Goal: Task Accomplishment & Management: Complete application form

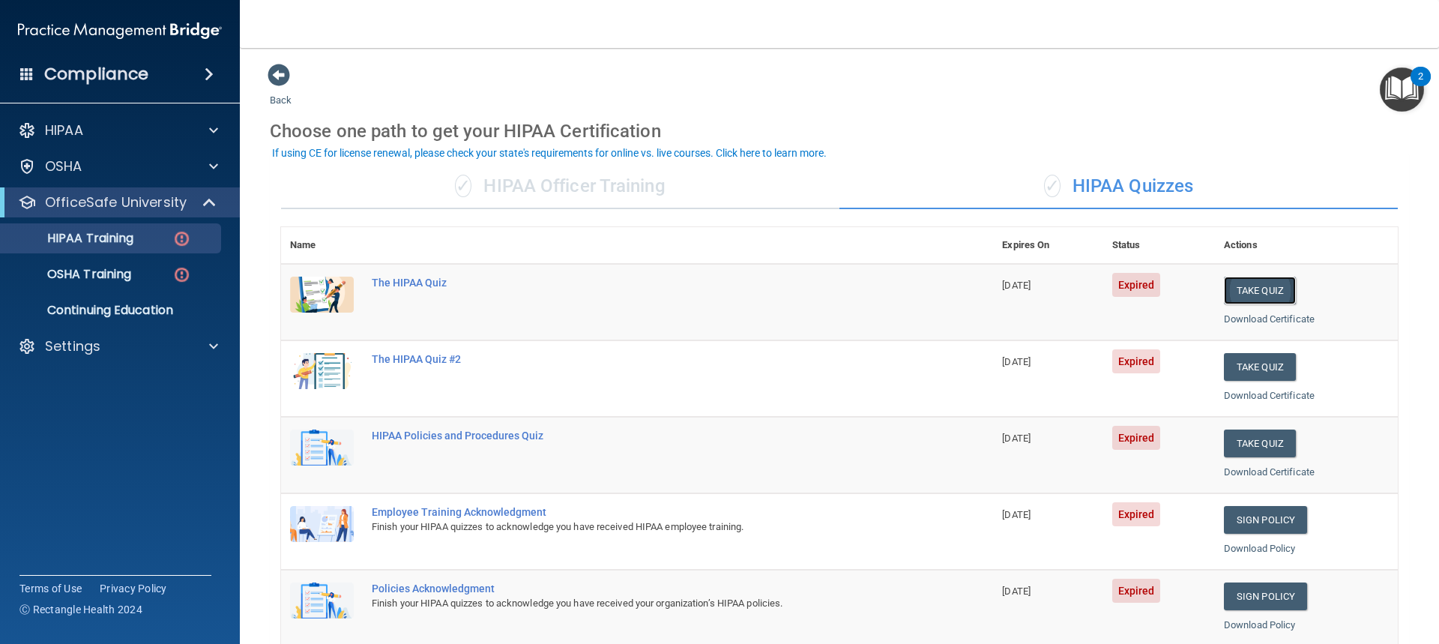
click at [1252, 288] on button "Take Quiz" at bounding box center [1260, 290] width 72 height 28
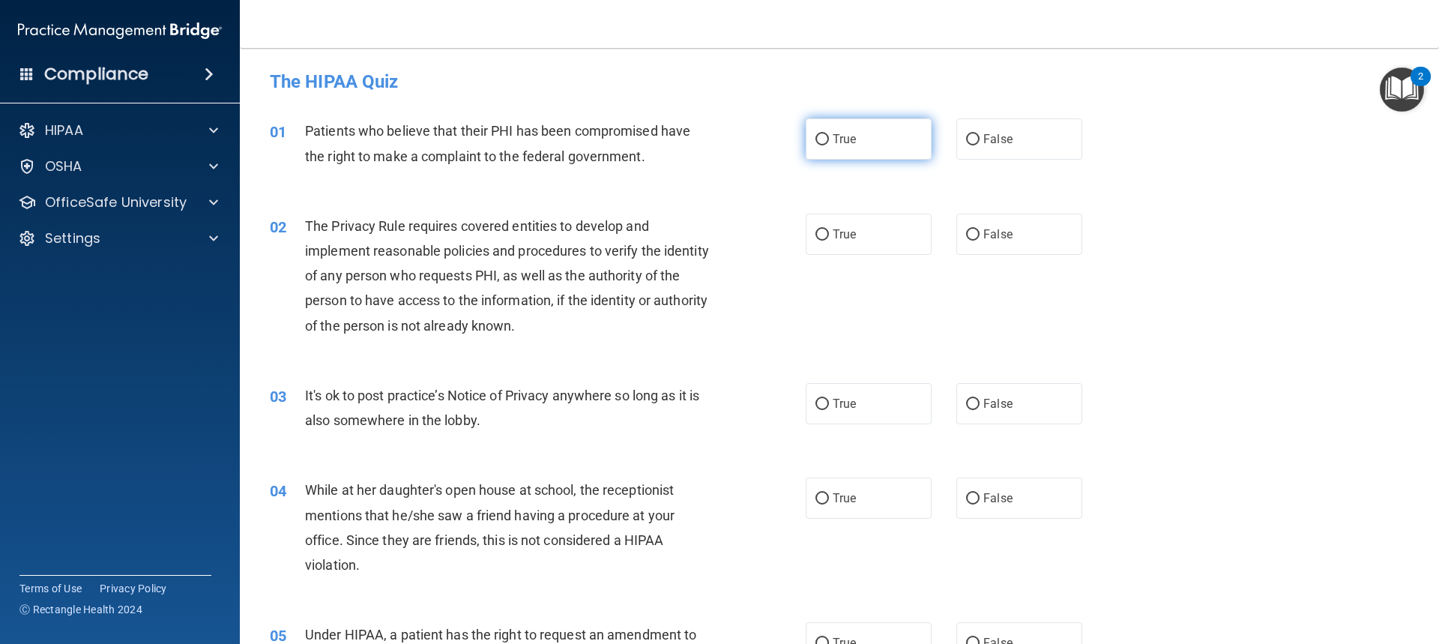
click at [838, 141] on span "True" at bounding box center [843, 139] width 23 height 14
click at [829, 141] on input "True" at bounding box center [821, 139] width 13 height 11
radio input "true"
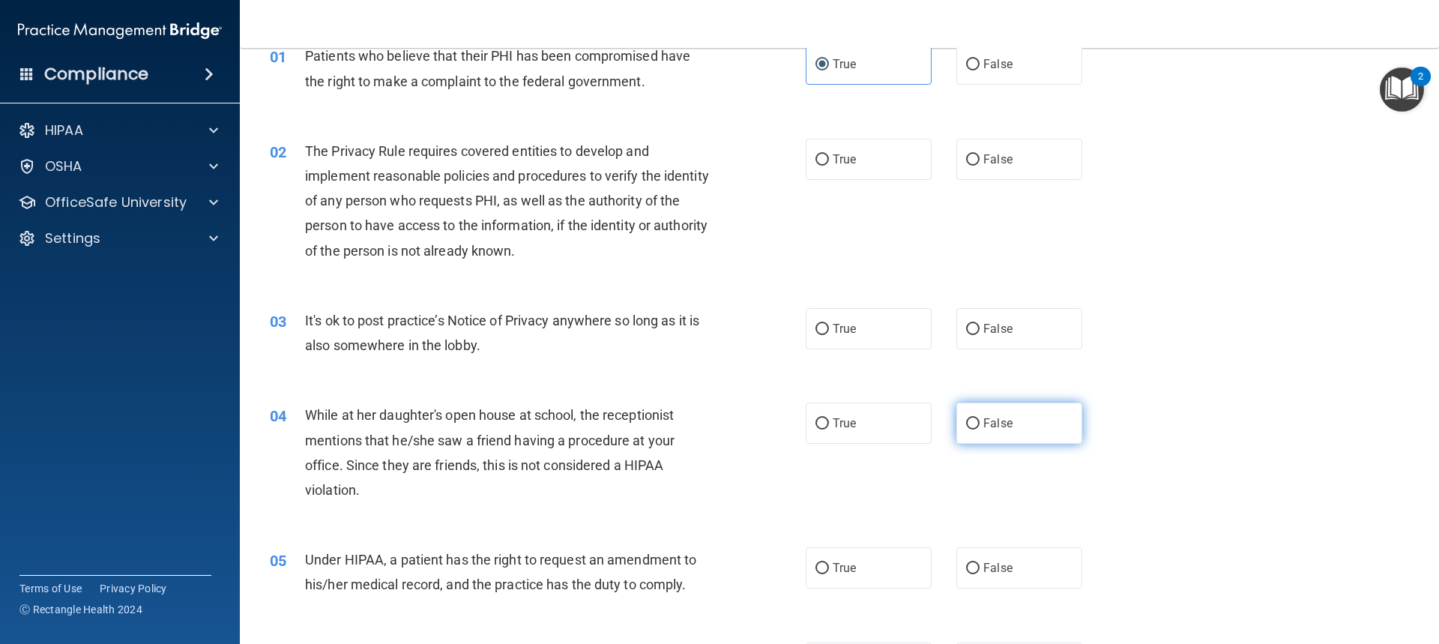
click at [976, 434] on label "False" at bounding box center [1019, 422] width 126 height 41
click at [976, 429] on input "False" at bounding box center [972, 423] width 13 height 11
radio input "true"
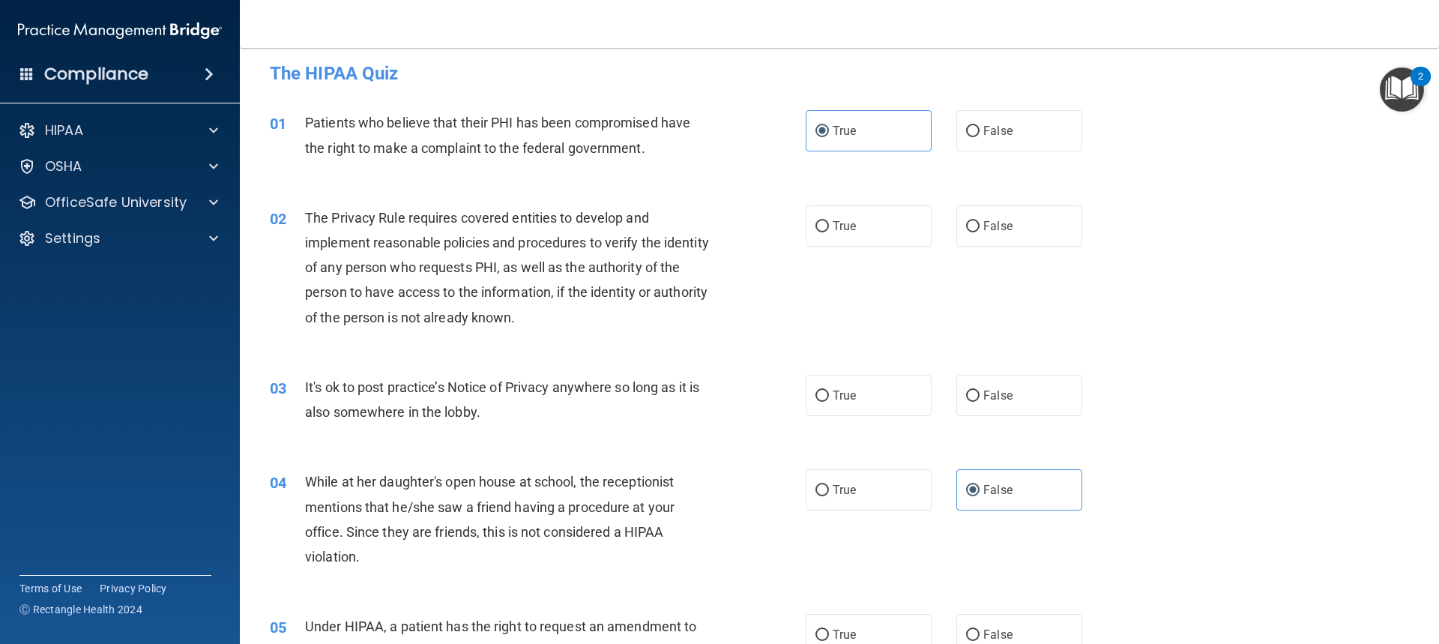
scroll to position [0, 0]
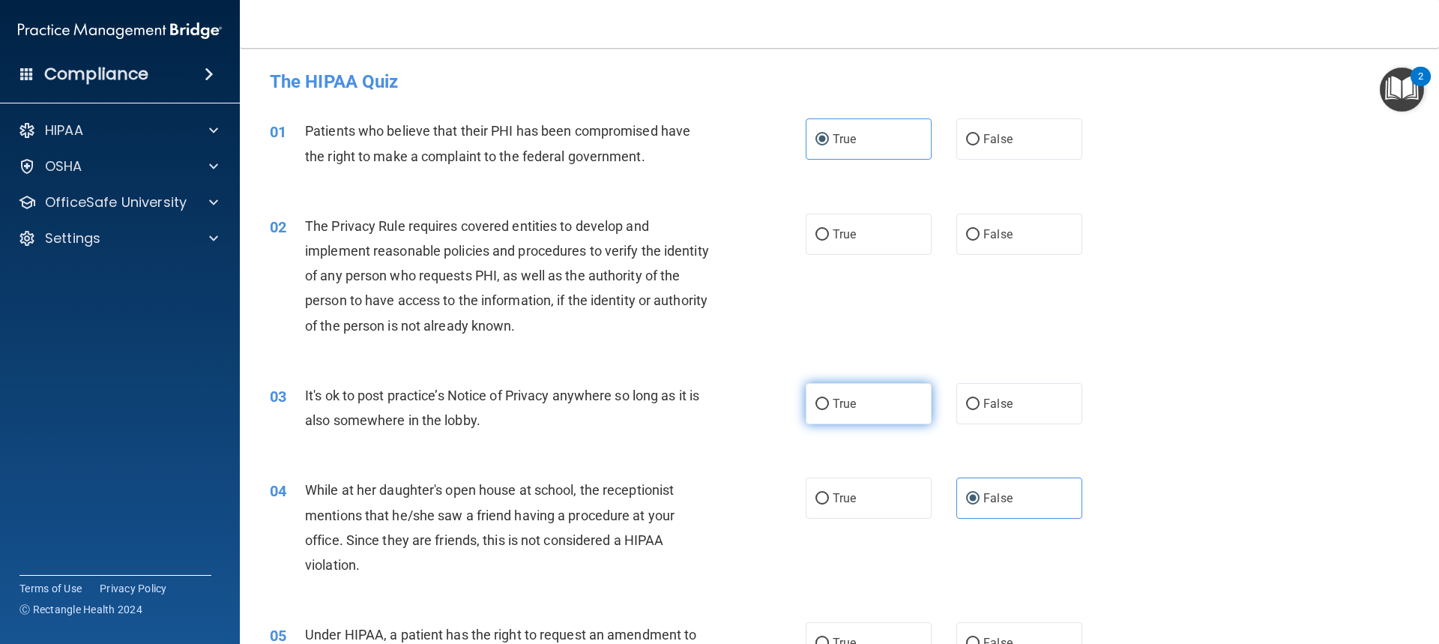
click at [858, 417] on label "True" at bounding box center [868, 403] width 126 height 41
click at [829, 410] on input "True" at bounding box center [821, 404] width 13 height 11
radio input "true"
click at [1018, 239] on label "False" at bounding box center [1019, 234] width 126 height 41
click at [979, 239] on input "False" at bounding box center [972, 234] width 13 height 11
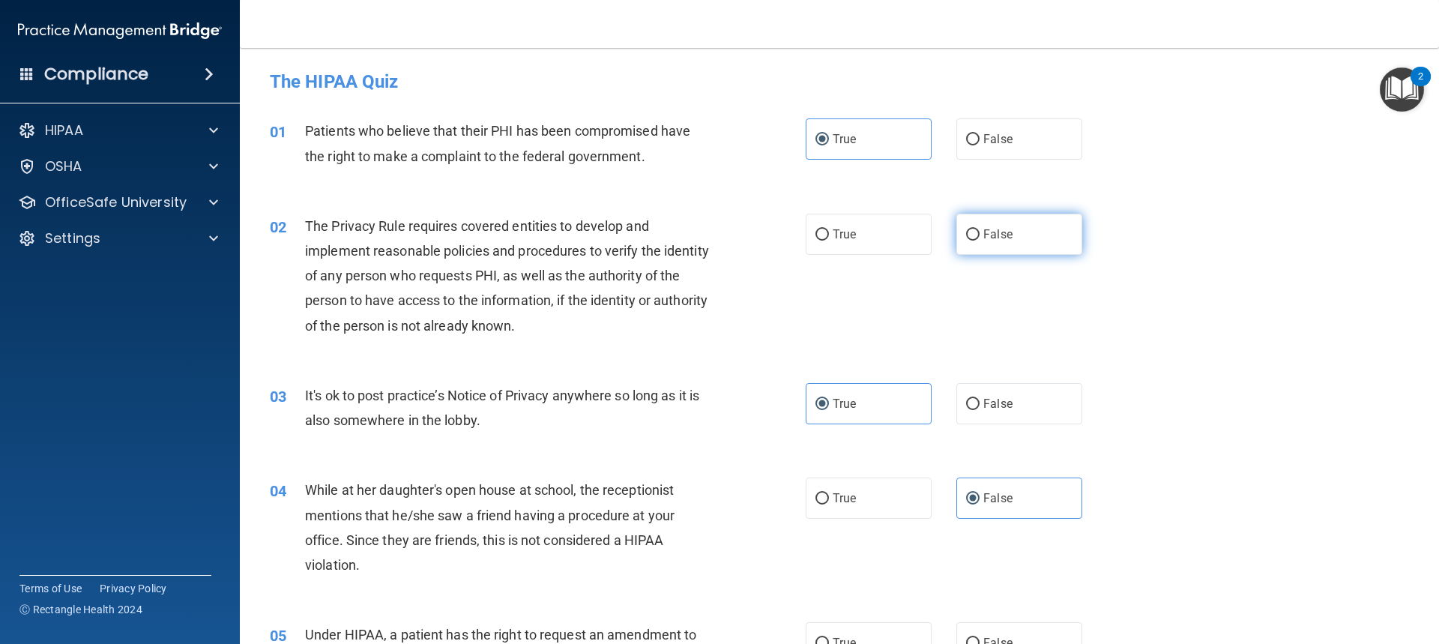
radio input "true"
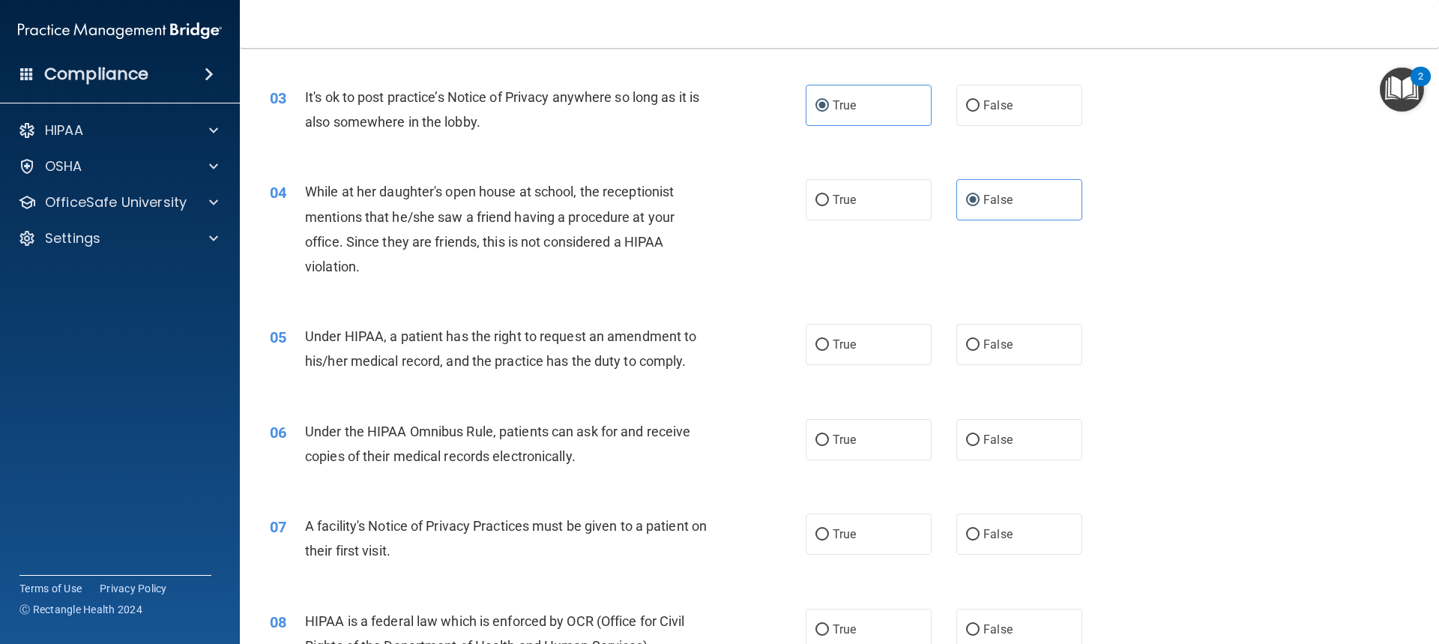
scroll to position [300, 0]
click at [966, 342] on input "False" at bounding box center [972, 343] width 13 height 11
radio input "true"
click at [840, 539] on span "True" at bounding box center [843, 532] width 23 height 14
click at [829, 539] on input "True" at bounding box center [821, 532] width 13 height 11
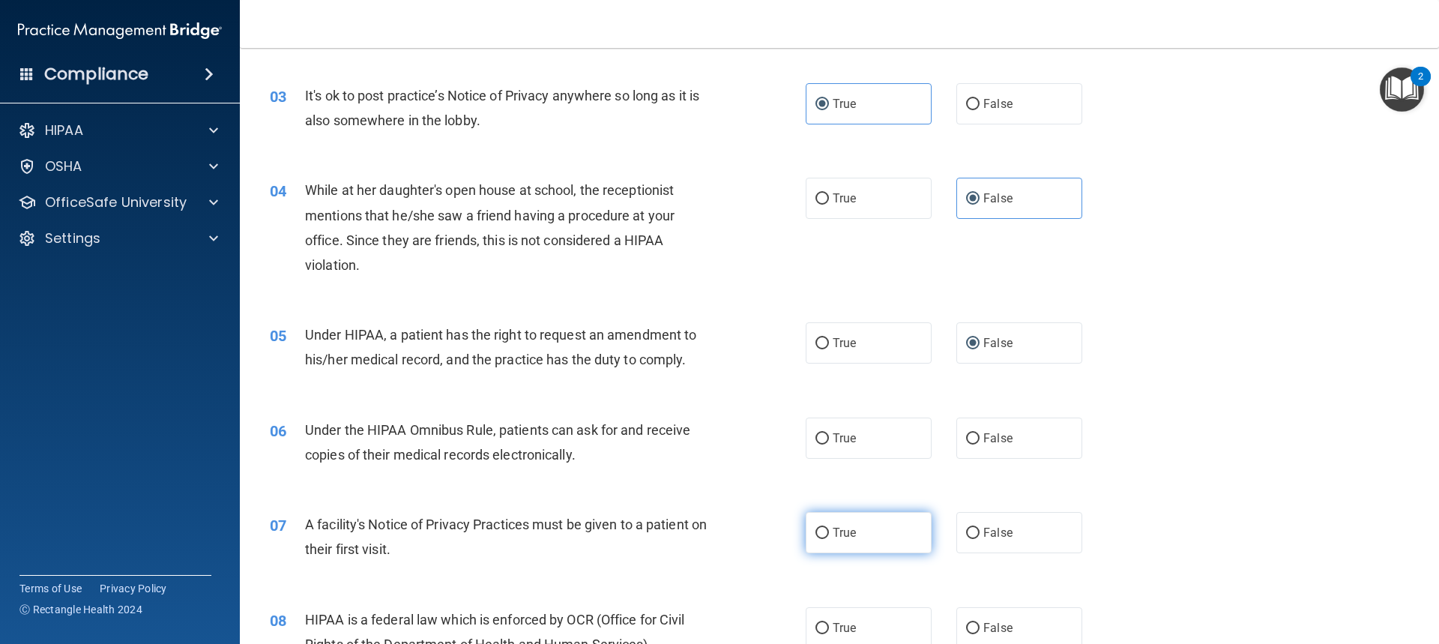
radio input "true"
click at [817, 338] on input "True" at bounding box center [821, 343] width 13 height 11
radio input "true"
click at [972, 330] on label "False" at bounding box center [1019, 342] width 126 height 41
click at [972, 338] on input "False" at bounding box center [972, 343] width 13 height 11
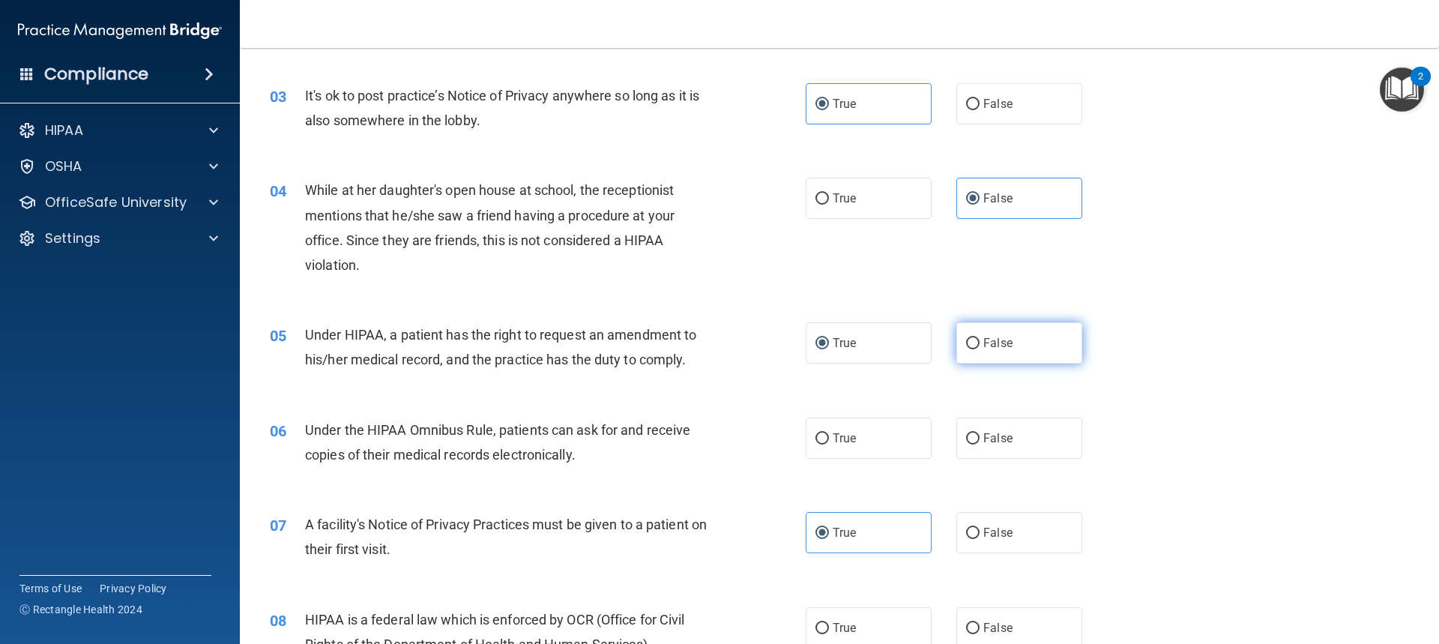
radio input "true"
radio input "false"
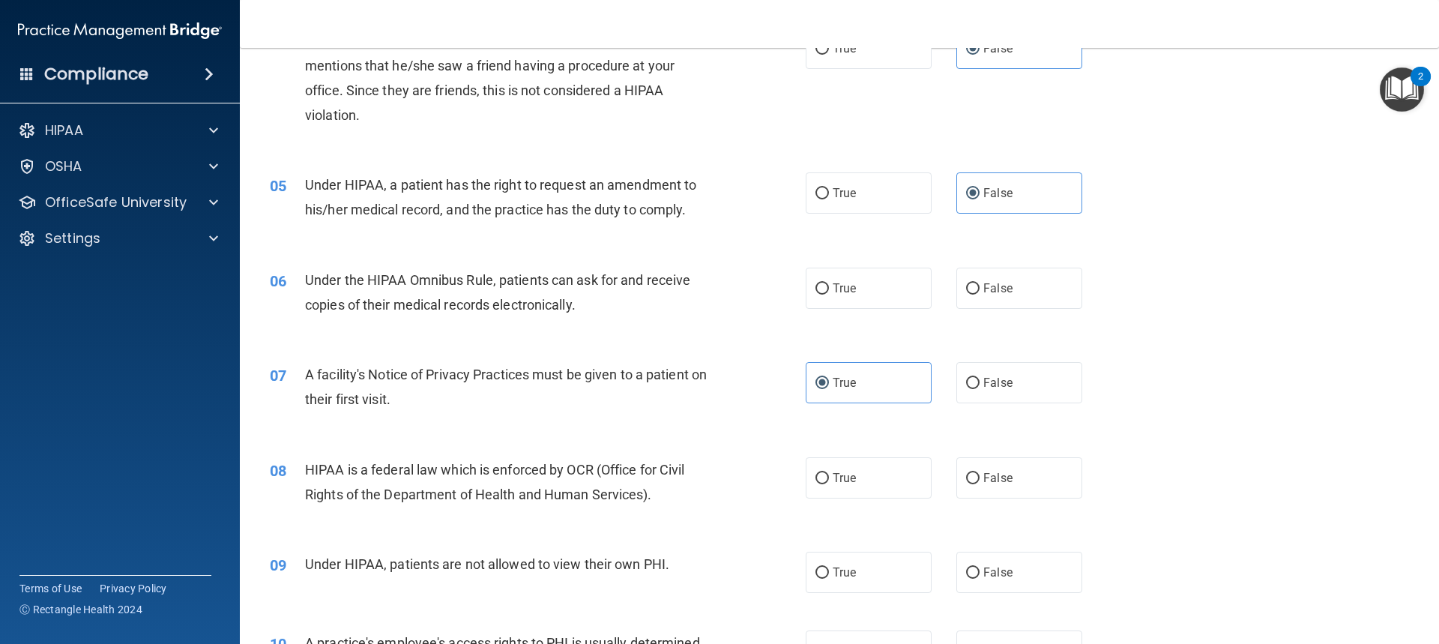
scroll to position [524, 0]
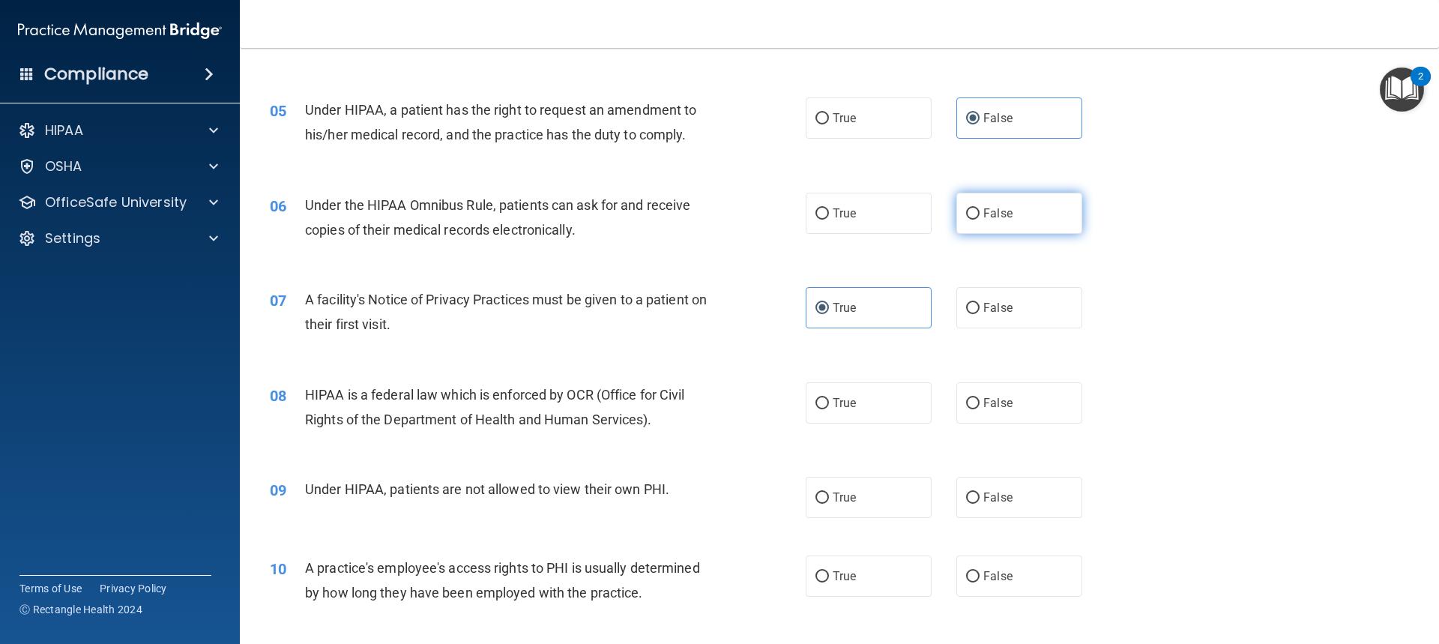
click at [983, 216] on span "False" at bounding box center [997, 213] width 29 height 14
click at [979, 216] on input "False" at bounding box center [972, 213] width 13 height 11
radio input "true"
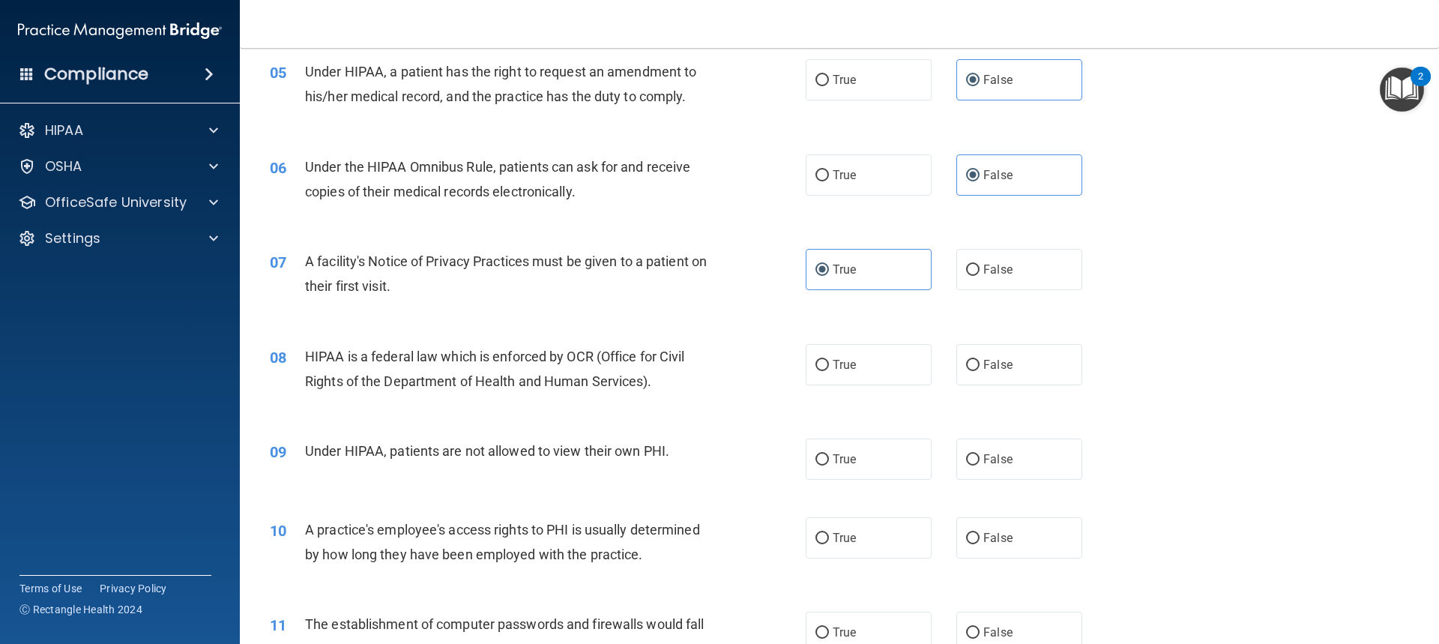
scroll to position [599, 0]
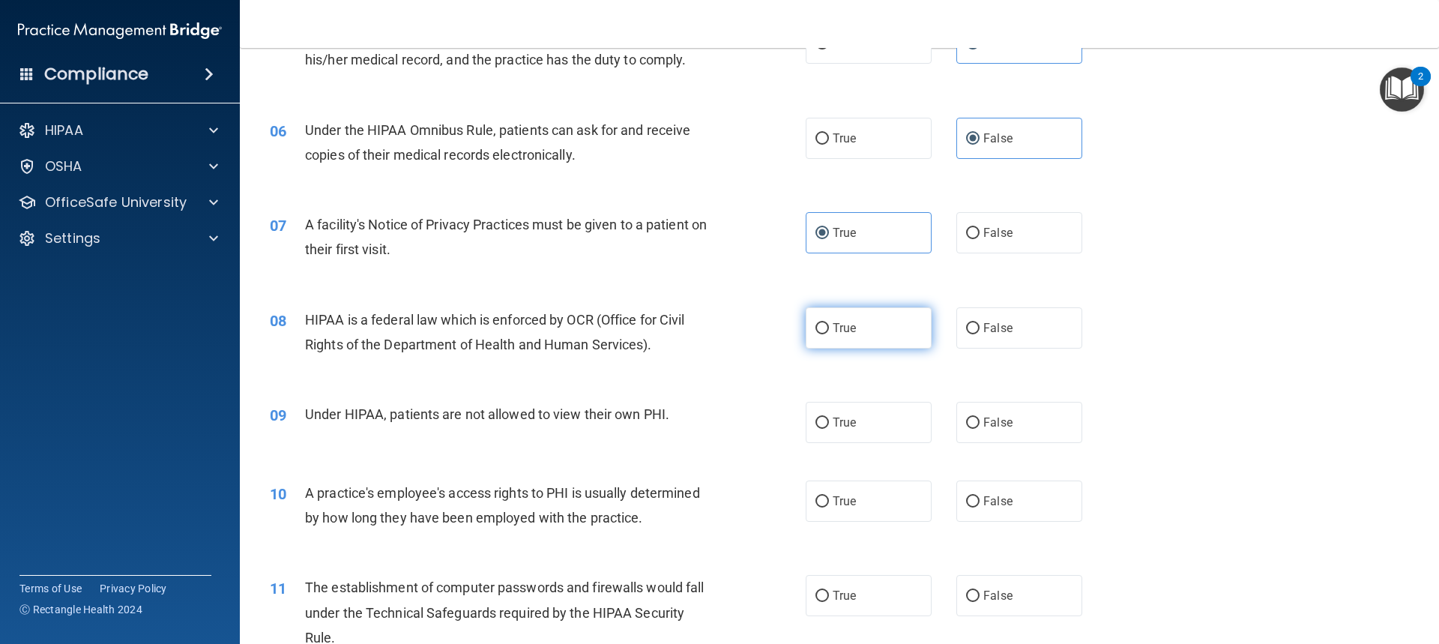
click at [841, 327] on span "True" at bounding box center [843, 328] width 23 height 14
click at [829, 327] on input "True" at bounding box center [821, 328] width 13 height 11
radio input "true"
click at [991, 420] on span "False" at bounding box center [997, 422] width 29 height 14
click at [979, 420] on input "False" at bounding box center [972, 422] width 13 height 11
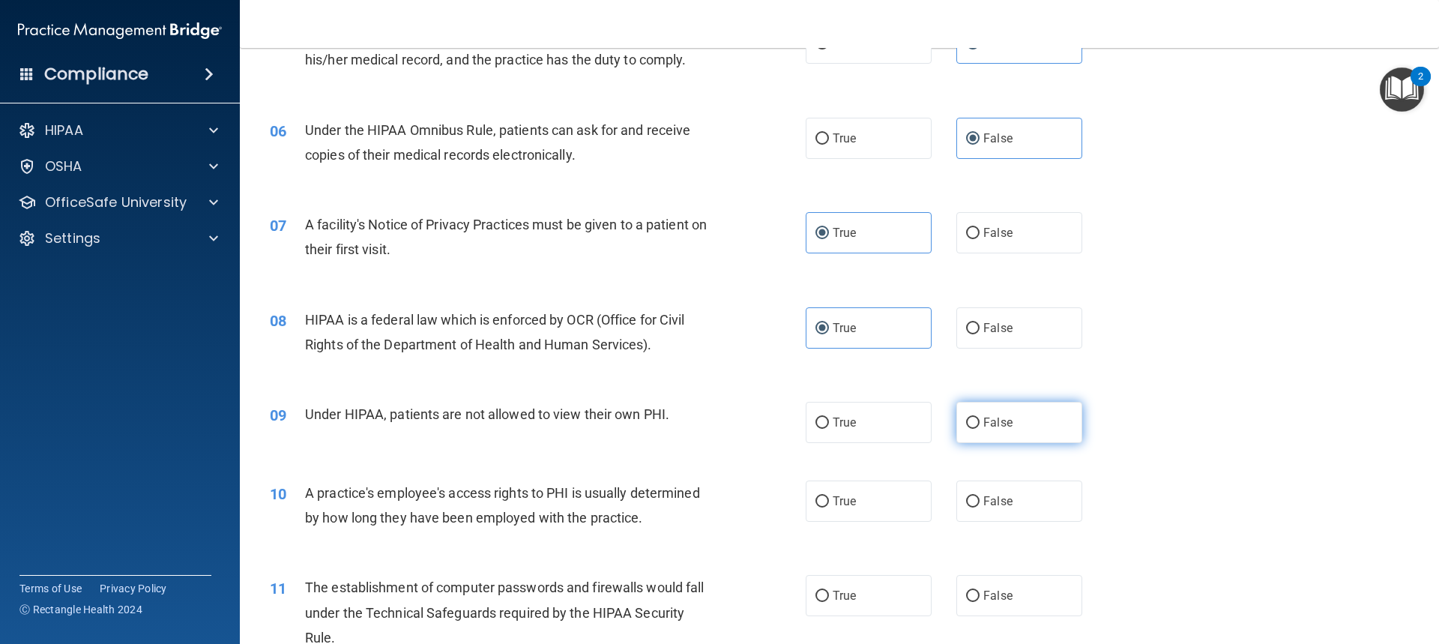
radio input "true"
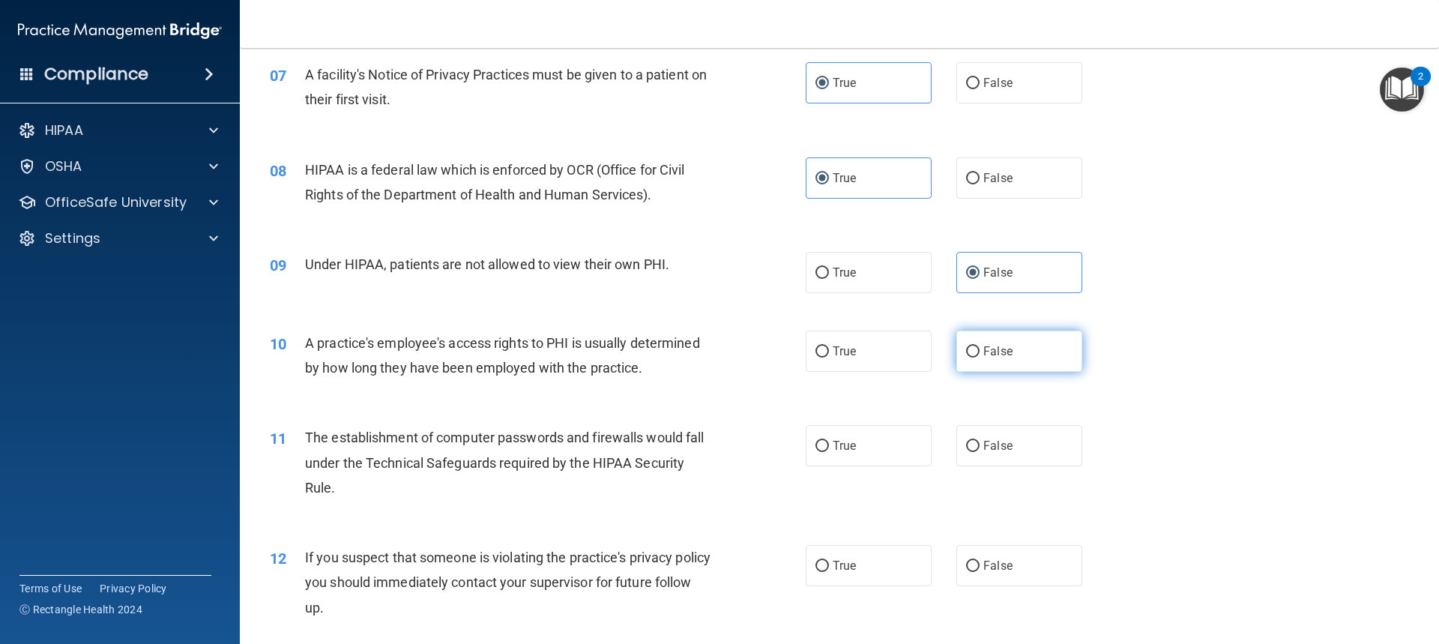
click at [994, 356] on span "False" at bounding box center [997, 351] width 29 height 14
click at [979, 356] on input "False" at bounding box center [972, 351] width 13 height 11
radio input "true"
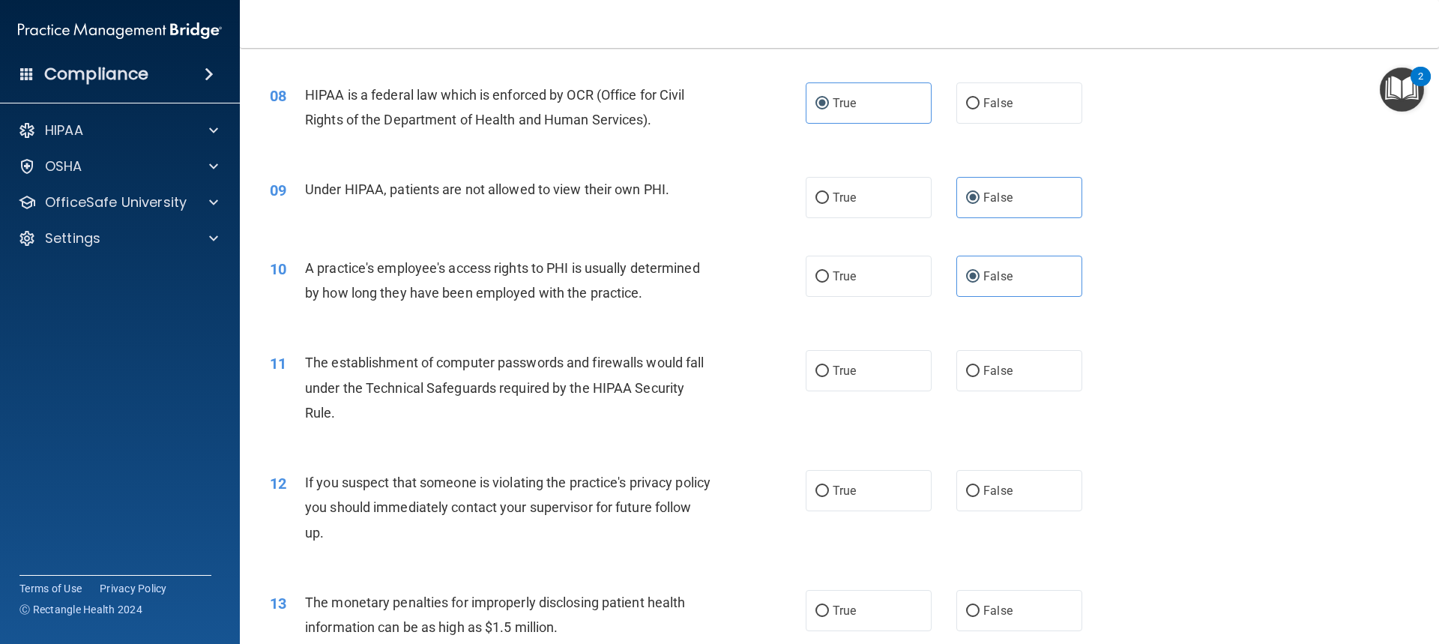
scroll to position [899, 0]
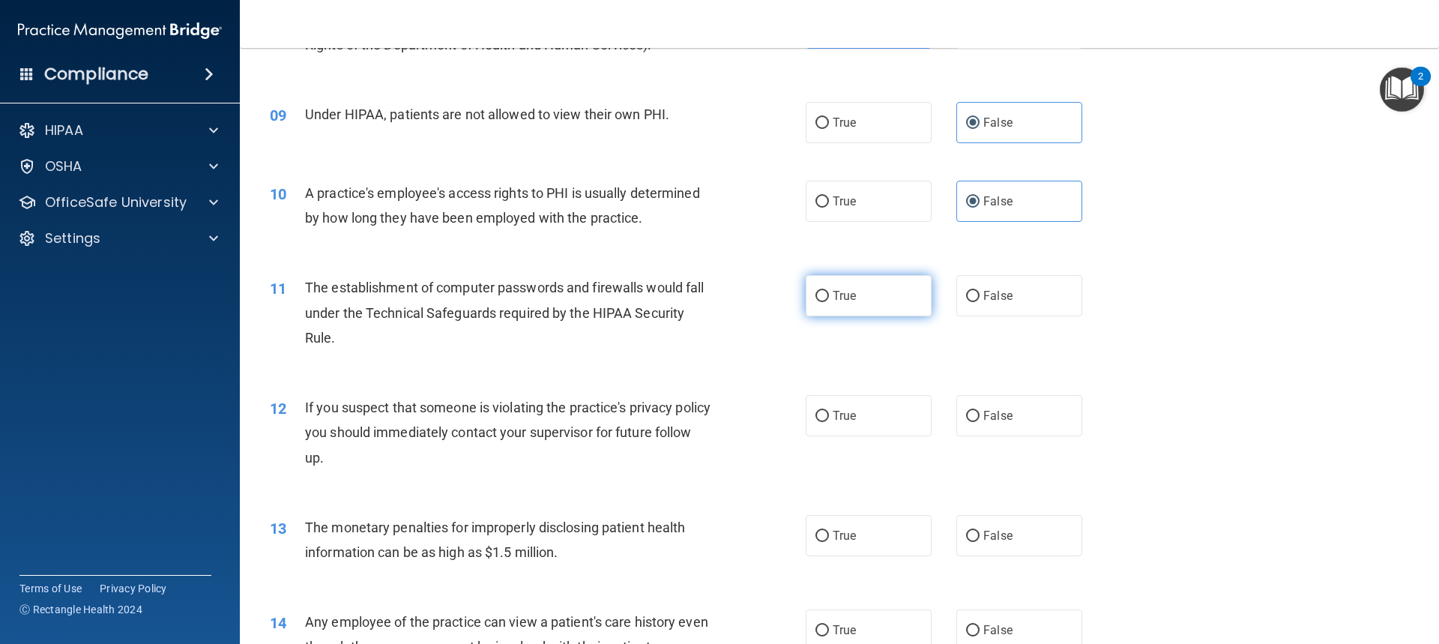
click at [860, 308] on label "True" at bounding box center [868, 295] width 126 height 41
click at [829, 302] on input "True" at bounding box center [821, 296] width 13 height 11
radio input "true"
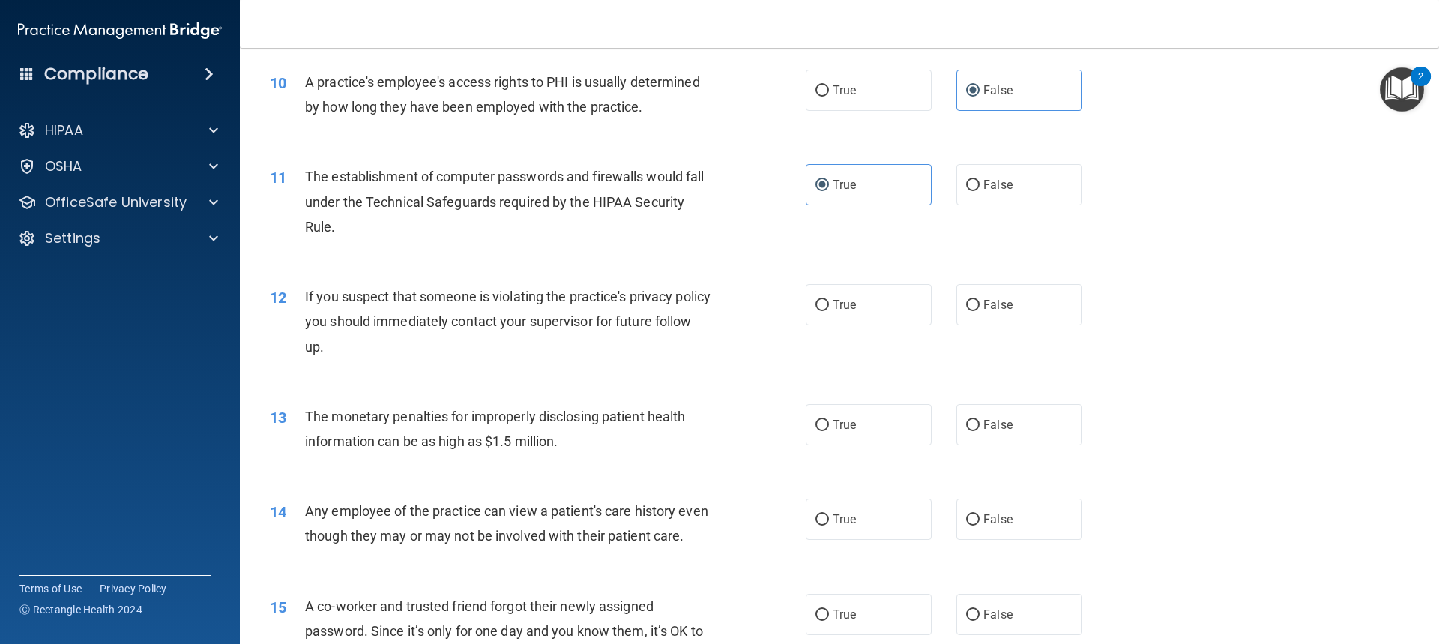
scroll to position [1049, 0]
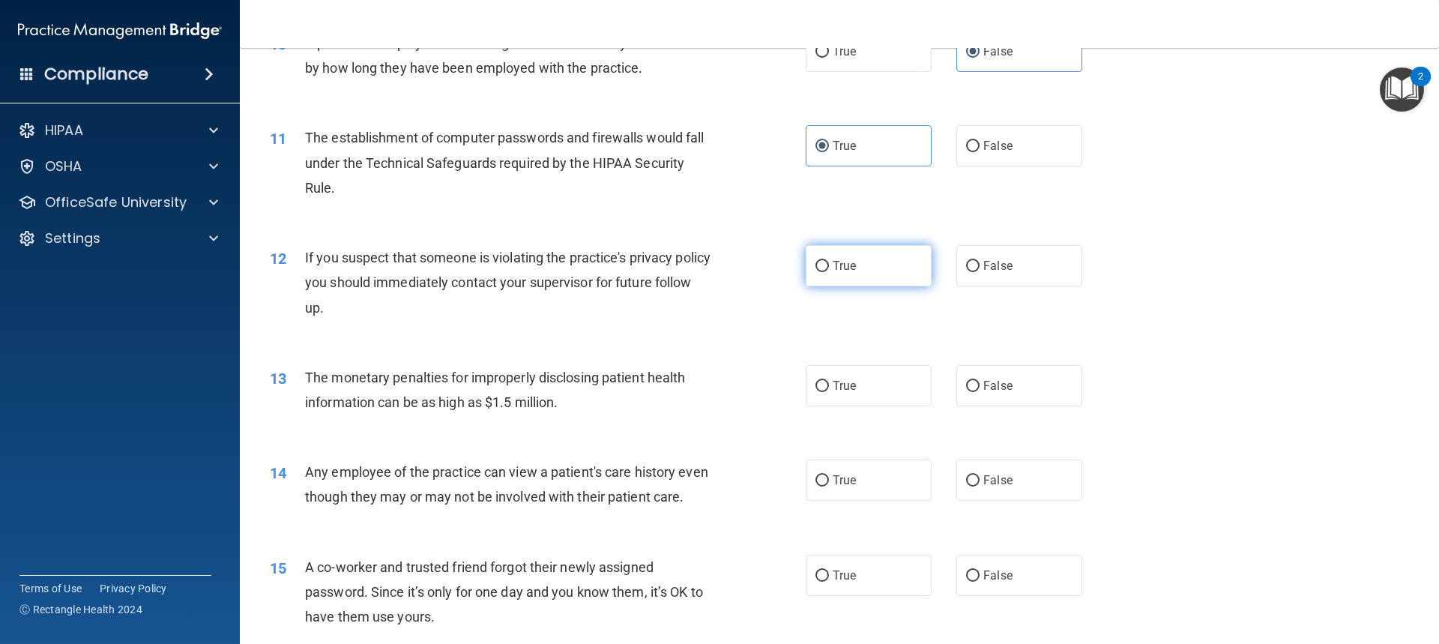
click at [844, 274] on label "True" at bounding box center [868, 265] width 126 height 41
click at [829, 272] on input "True" at bounding box center [821, 266] width 13 height 11
radio input "true"
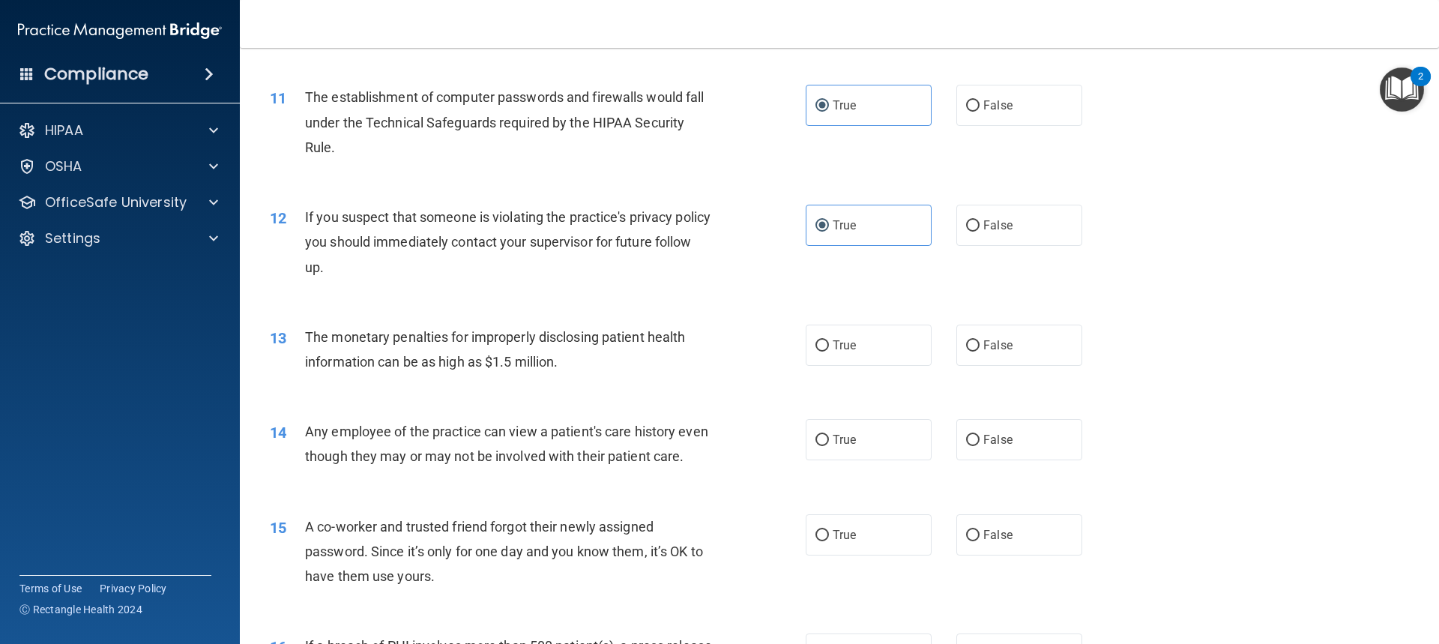
scroll to position [1124, 0]
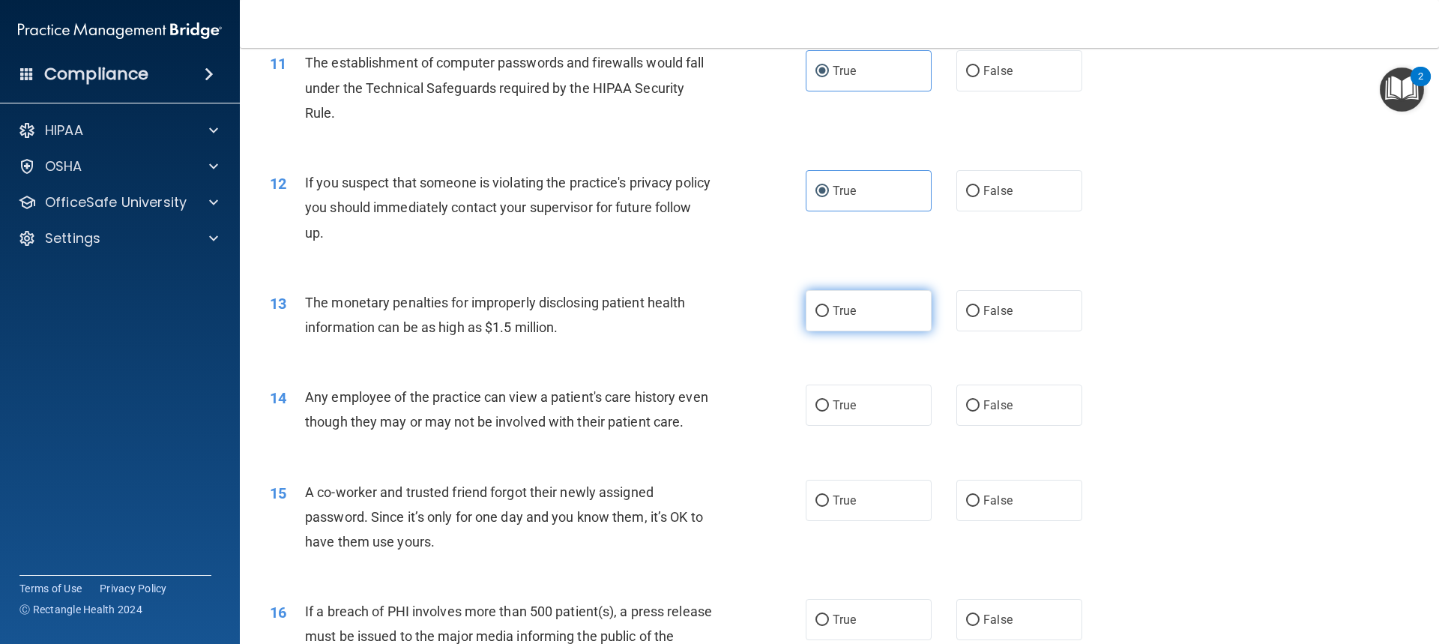
click at [847, 322] on label "True" at bounding box center [868, 310] width 126 height 41
click at [829, 317] on input "True" at bounding box center [821, 311] width 13 height 11
radio input "true"
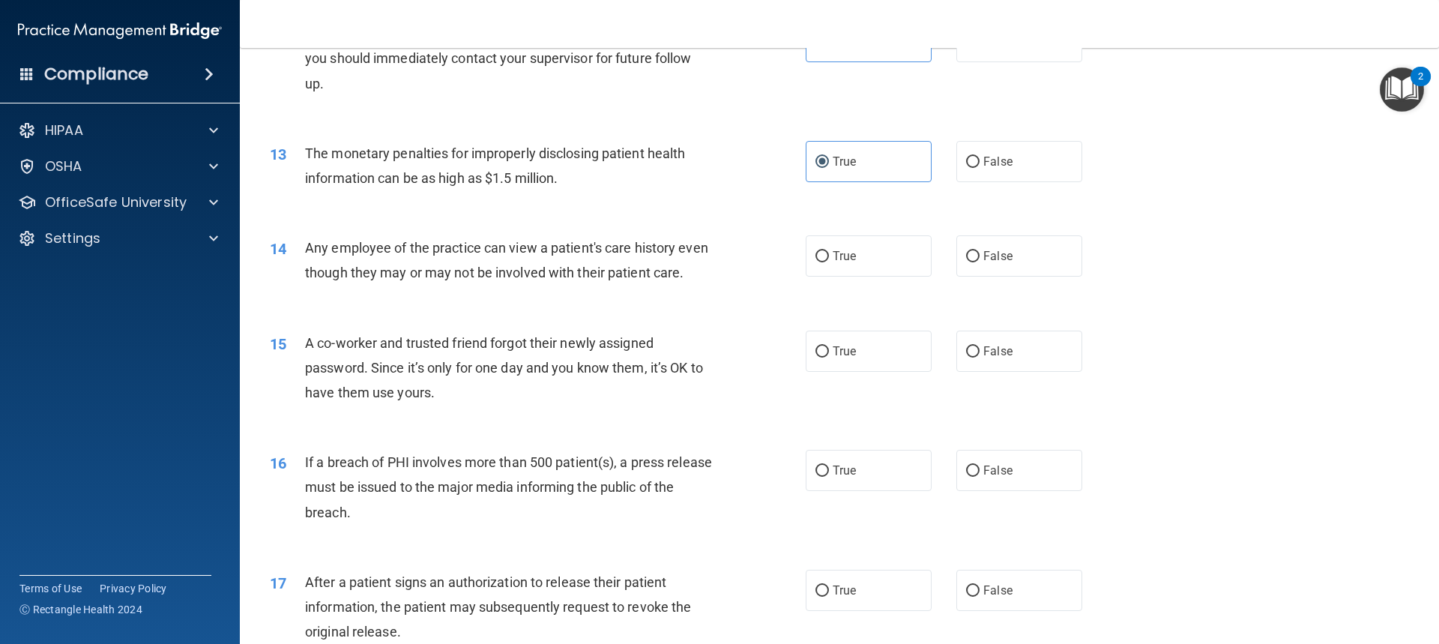
scroll to position [1274, 0]
click at [841, 261] on span "True" at bounding box center [843, 255] width 23 height 14
click at [829, 261] on input "True" at bounding box center [821, 255] width 13 height 11
radio input "true"
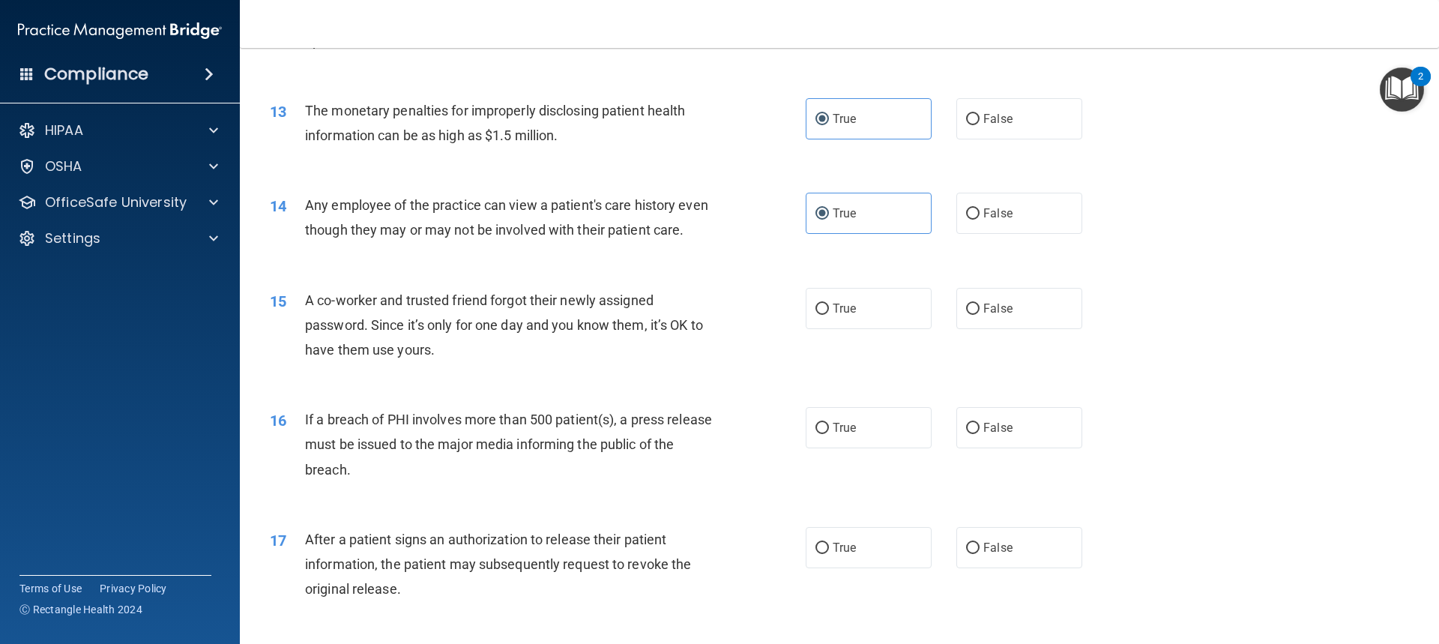
scroll to position [1349, 0]
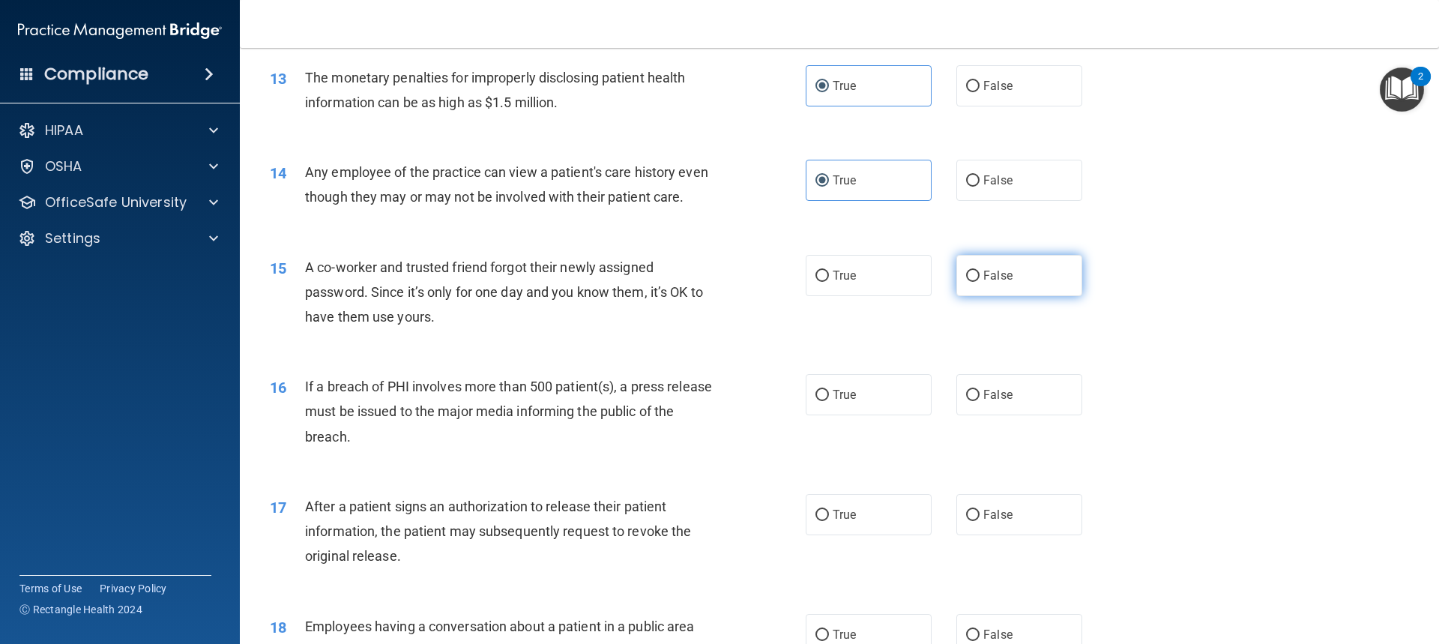
click at [991, 282] on span "False" at bounding box center [997, 275] width 29 height 14
click at [979, 282] on input "False" at bounding box center [972, 275] width 13 height 11
radio input "true"
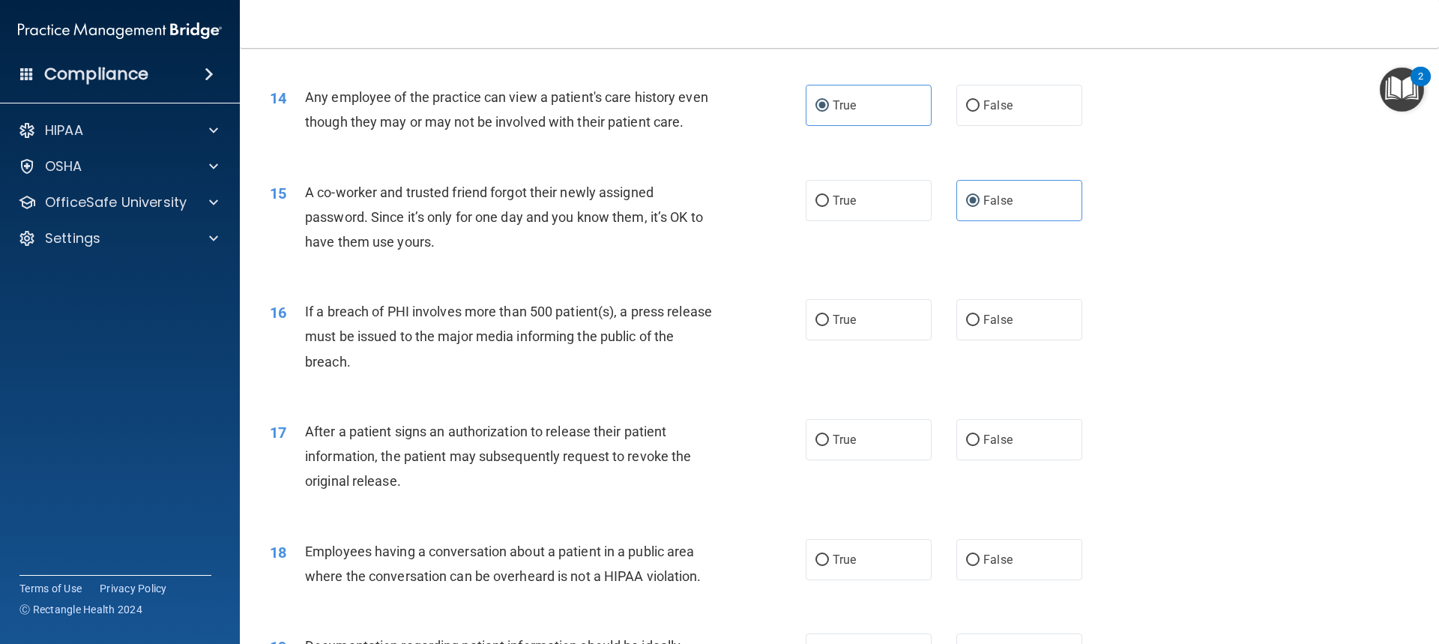
scroll to position [1499, 0]
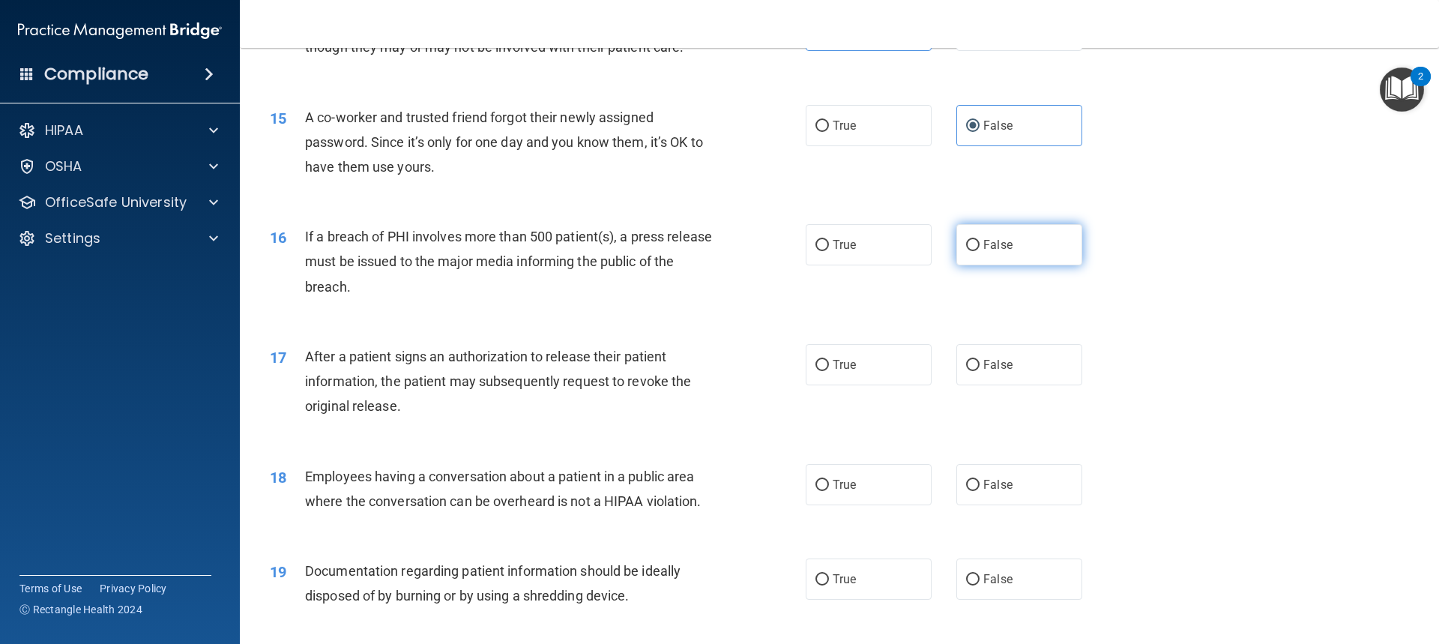
click at [967, 251] on input "False" at bounding box center [972, 245] width 13 height 11
radio input "true"
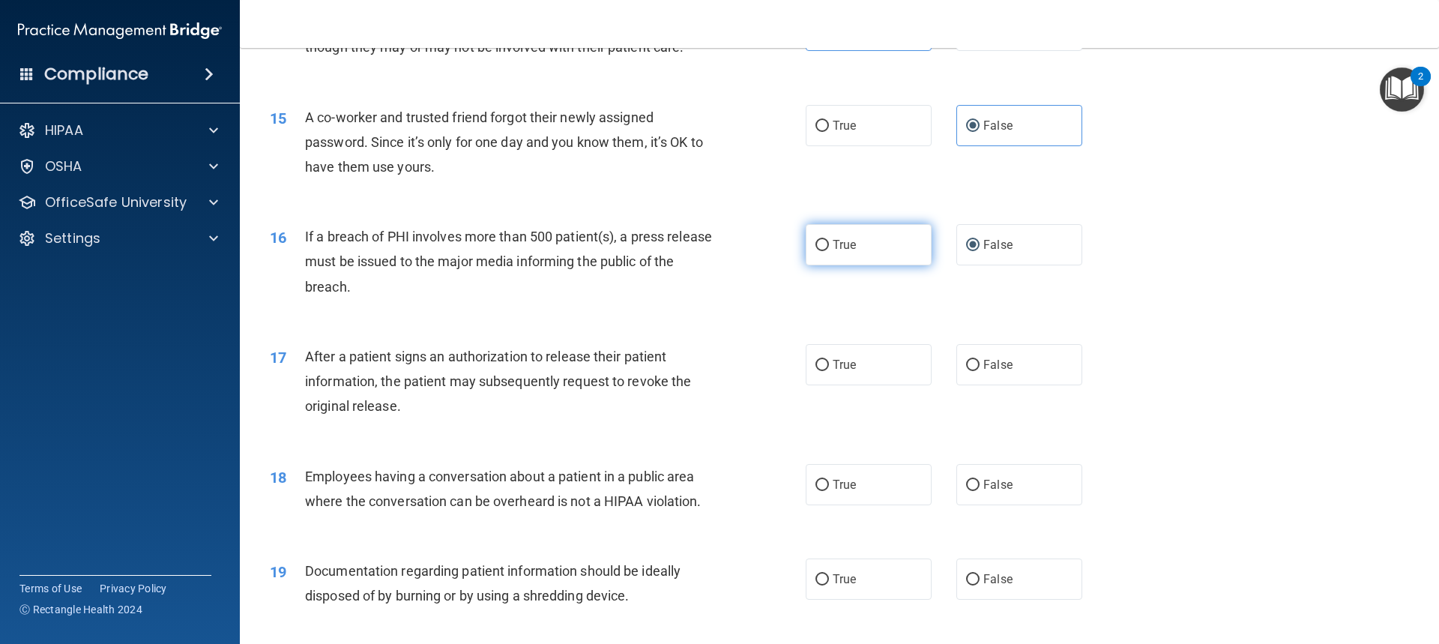
click at [858, 265] on label "True" at bounding box center [868, 244] width 126 height 41
click at [829, 251] on input "True" at bounding box center [821, 245] width 13 height 11
radio input "true"
radio input "false"
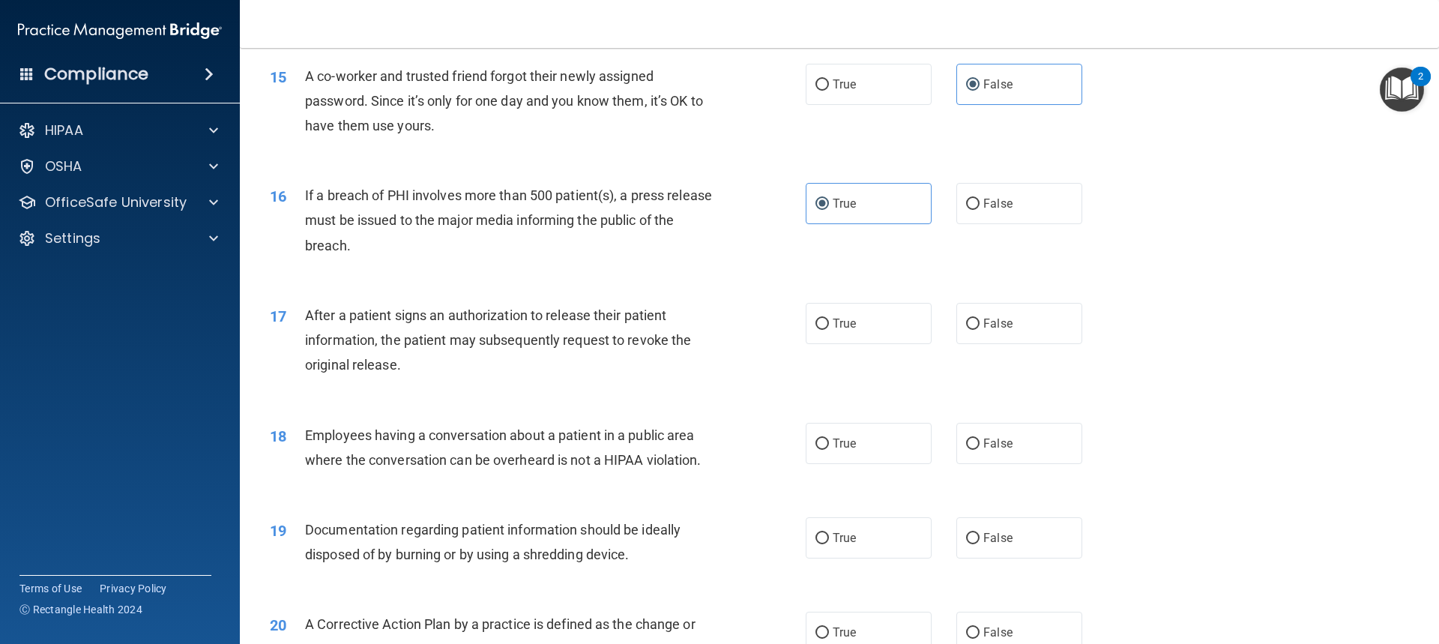
scroll to position [1573, 0]
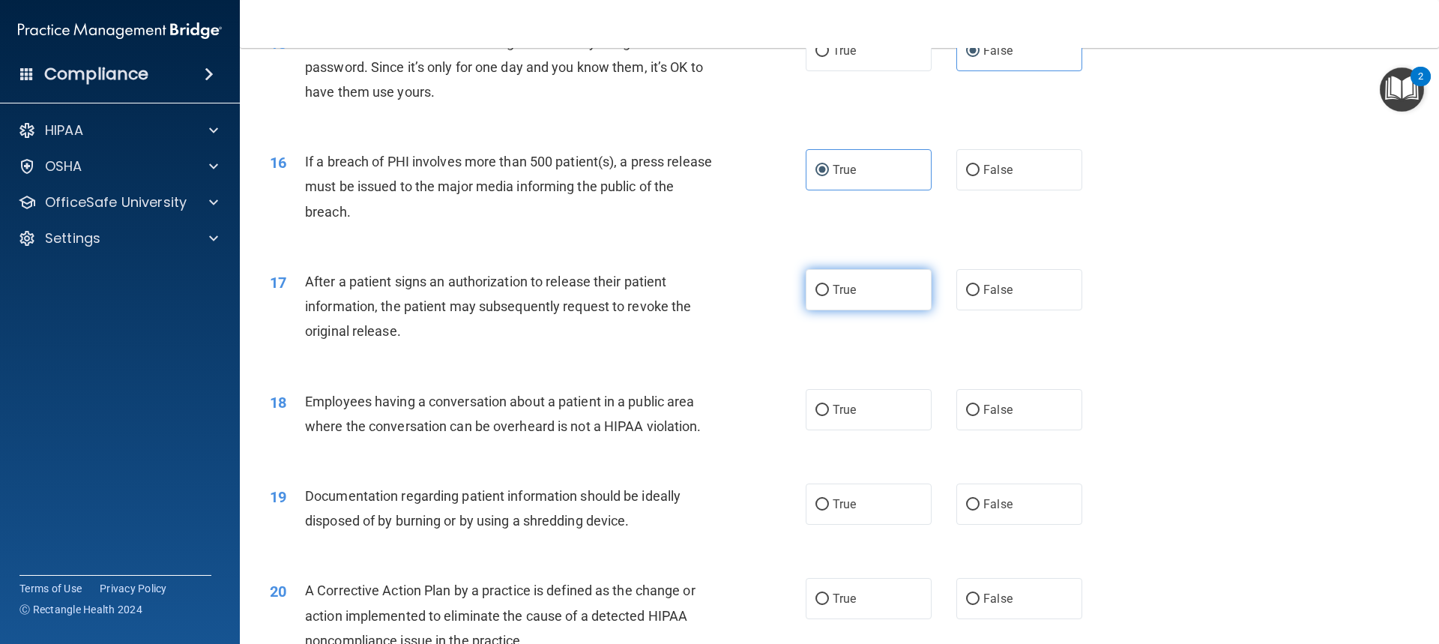
click at [835, 297] on span "True" at bounding box center [843, 289] width 23 height 14
click at [829, 296] on input "True" at bounding box center [821, 290] width 13 height 11
radio input "true"
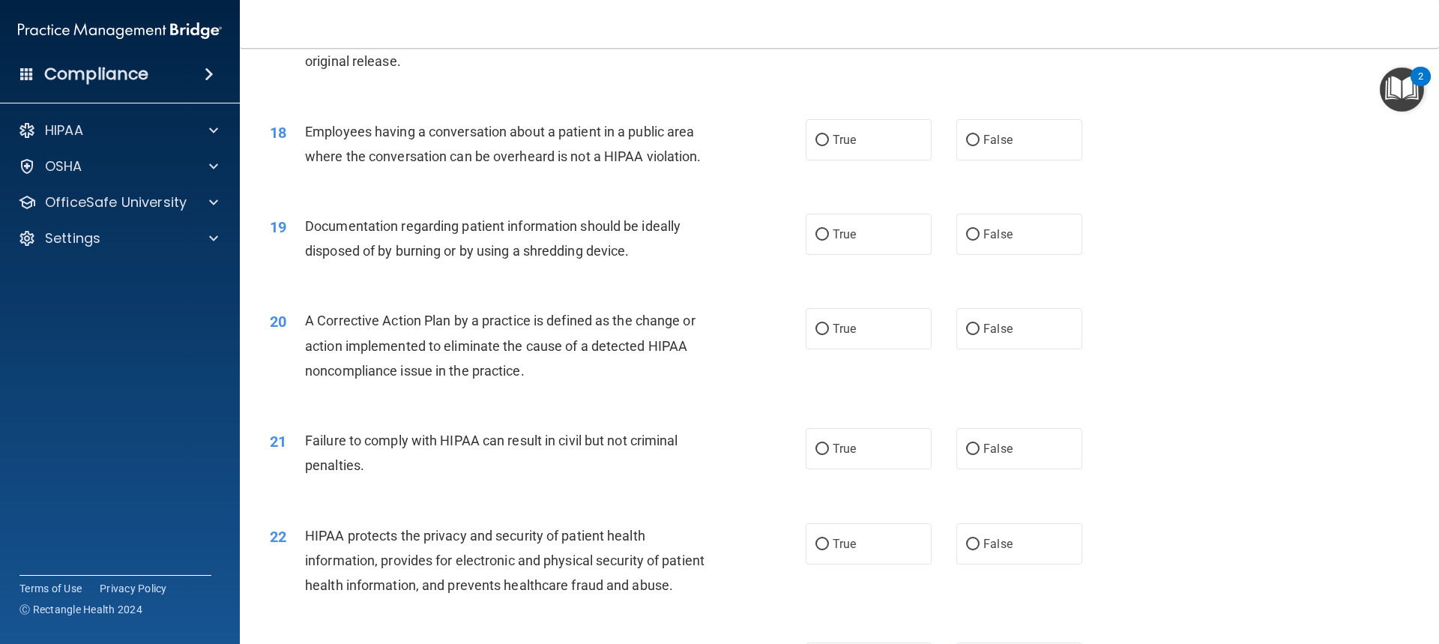
scroll to position [1854, 0]
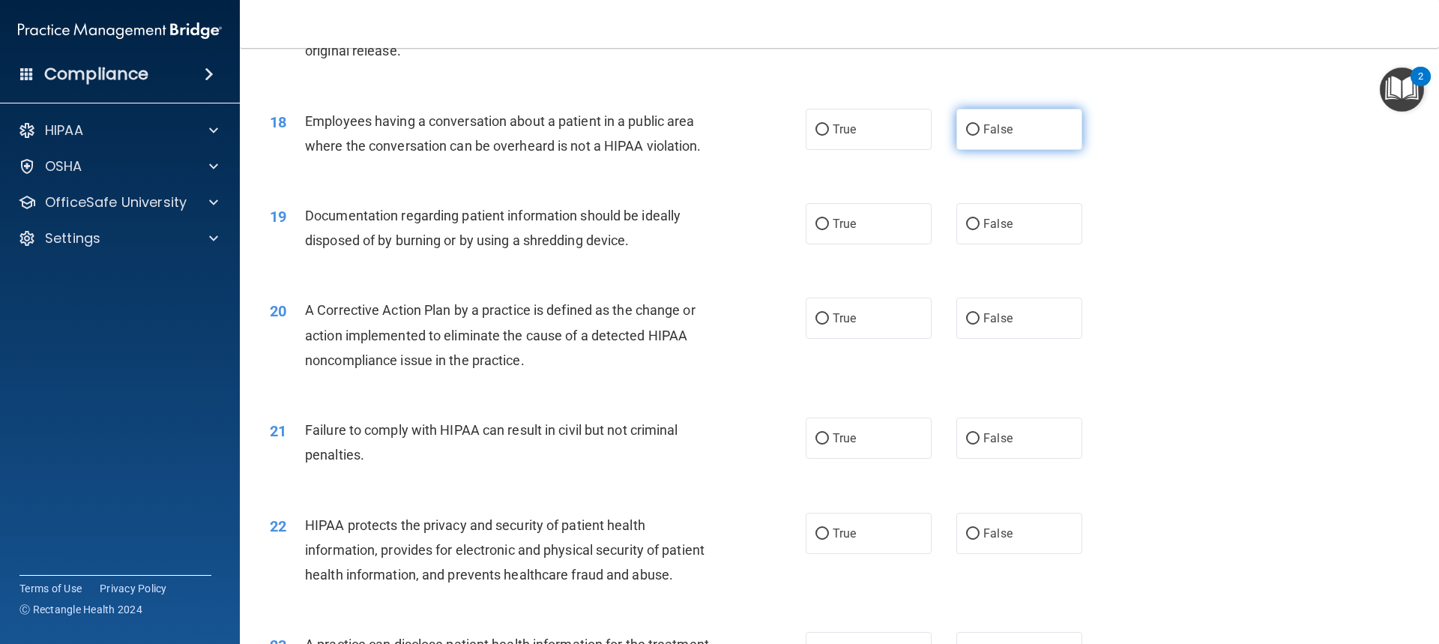
click at [1003, 150] on label "False" at bounding box center [1019, 129] width 126 height 41
click at [979, 136] on input "False" at bounding box center [972, 129] width 13 height 11
radio input "true"
click at [865, 244] on label "True" at bounding box center [868, 223] width 126 height 41
click at [829, 230] on input "True" at bounding box center [821, 224] width 13 height 11
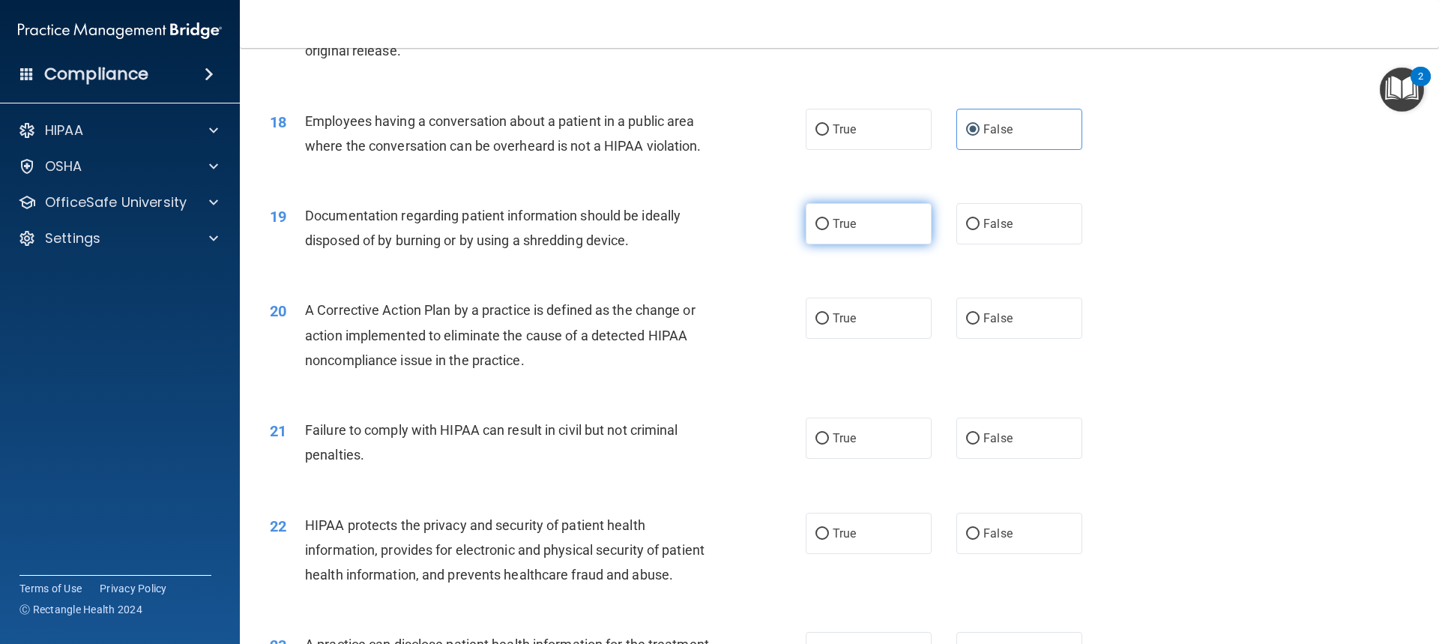
radio input "true"
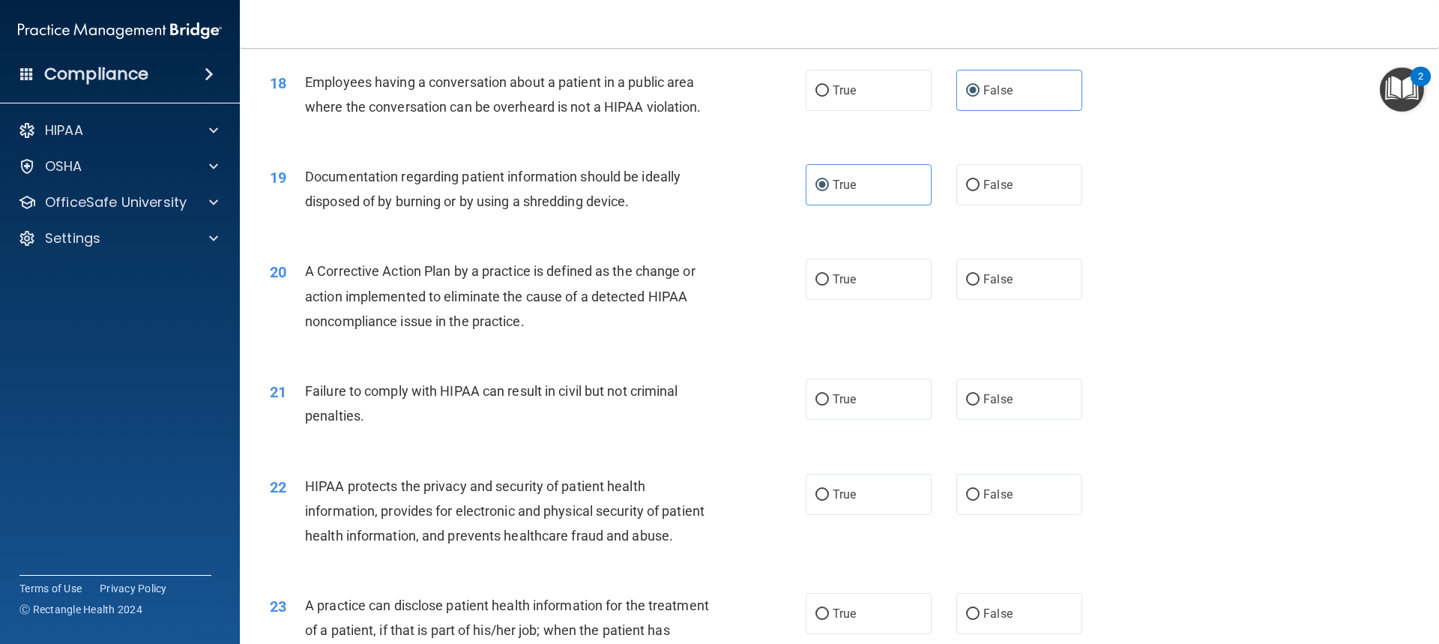
scroll to position [1929, 0]
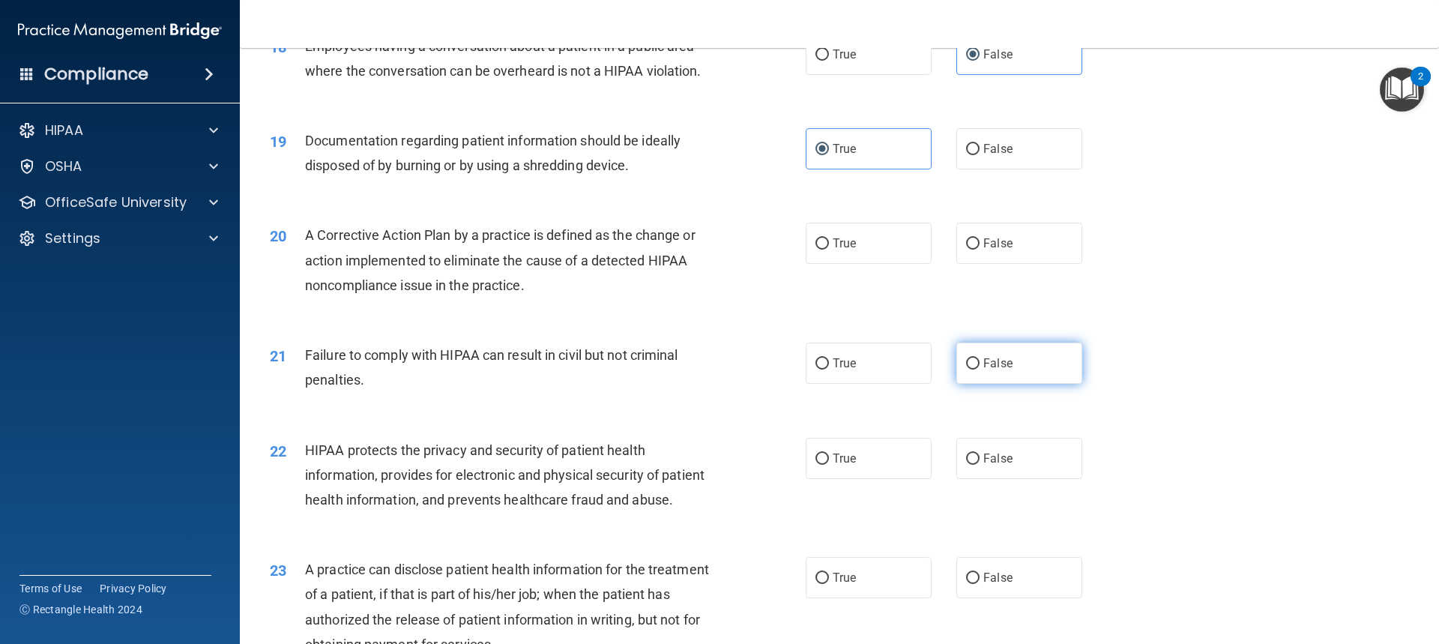
click at [983, 370] on span "False" at bounding box center [997, 363] width 29 height 14
click at [979, 369] on input "False" at bounding box center [972, 363] width 13 height 11
radio input "true"
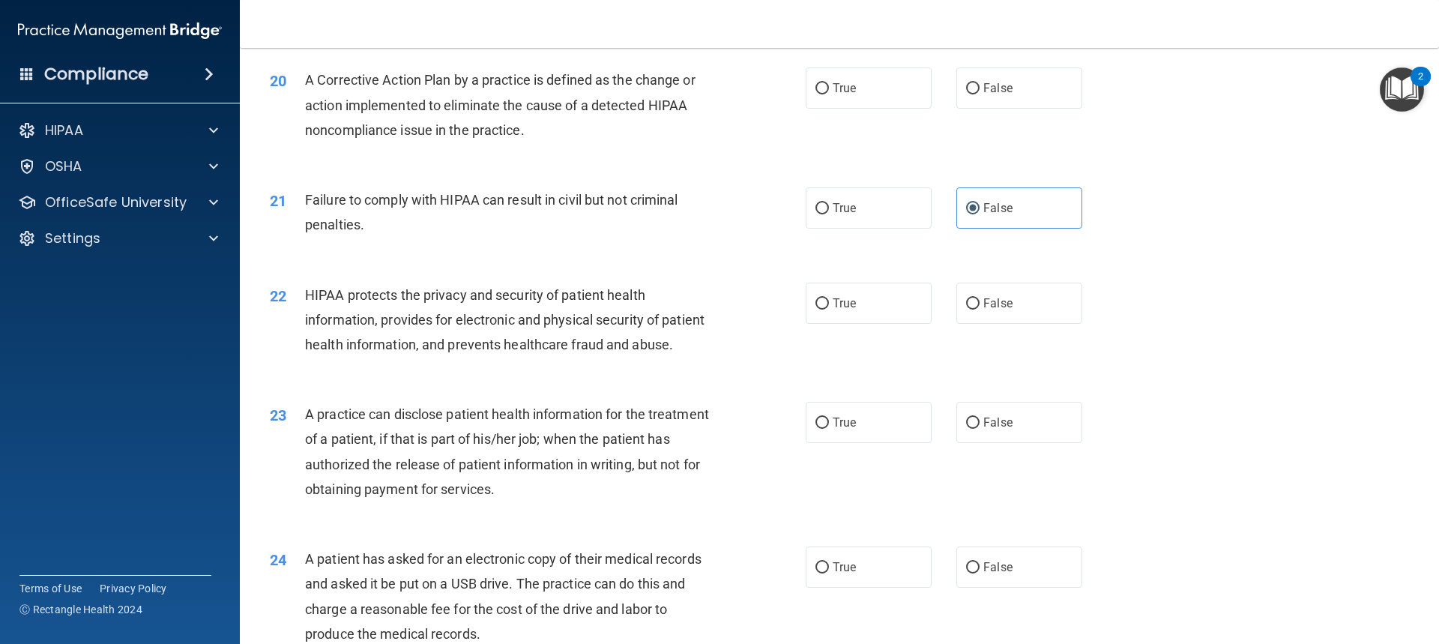
scroll to position [2078, 0]
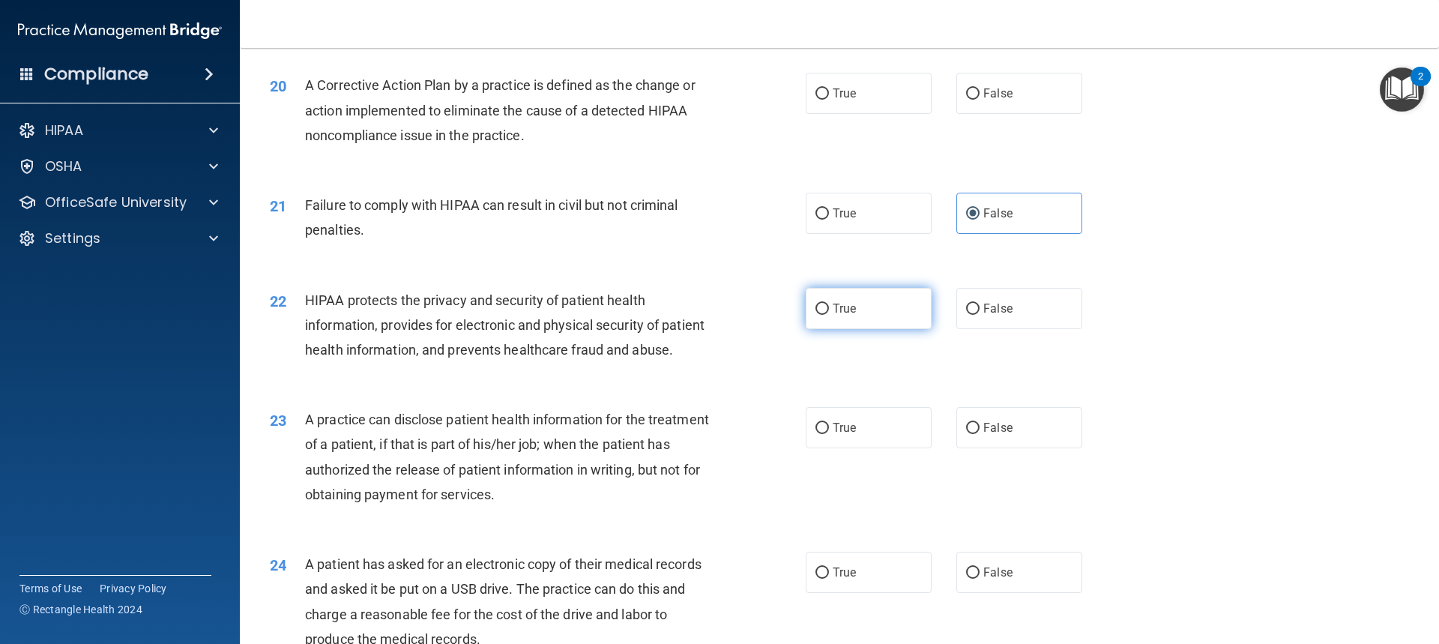
click at [831, 329] on label "True" at bounding box center [868, 308] width 126 height 41
click at [829, 315] on input "True" at bounding box center [821, 308] width 13 height 11
radio input "true"
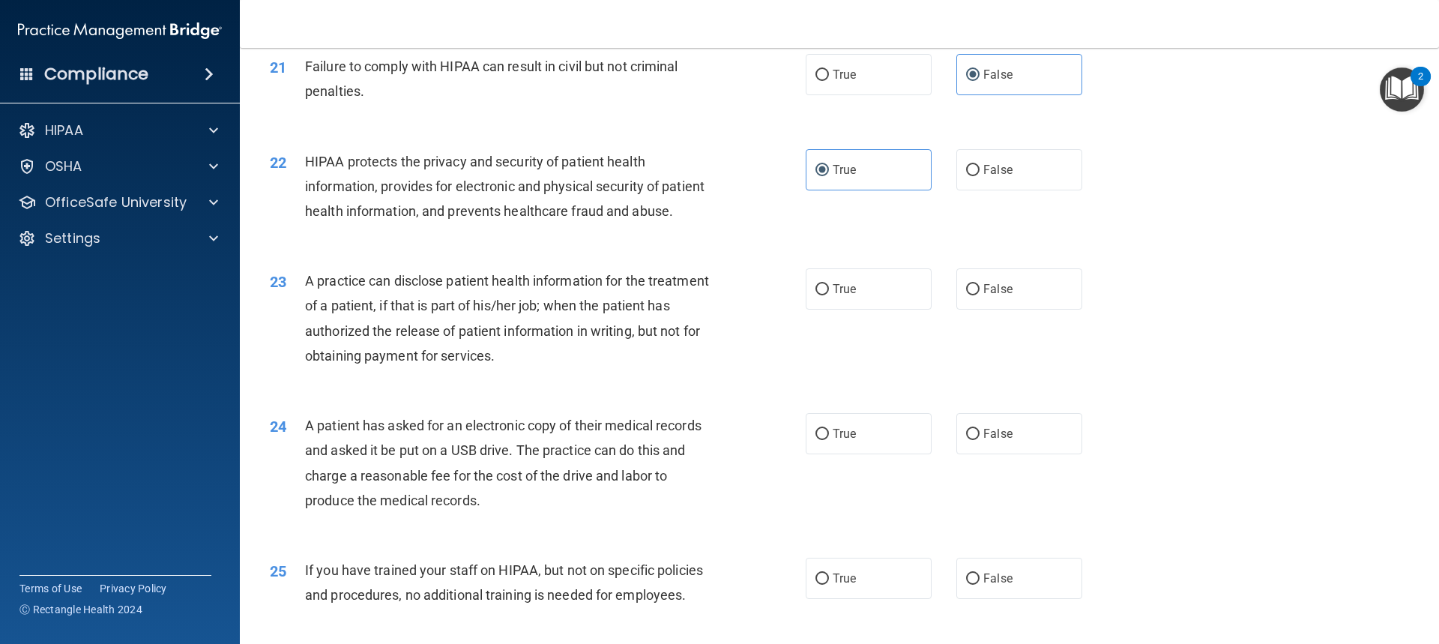
scroll to position [2228, 0]
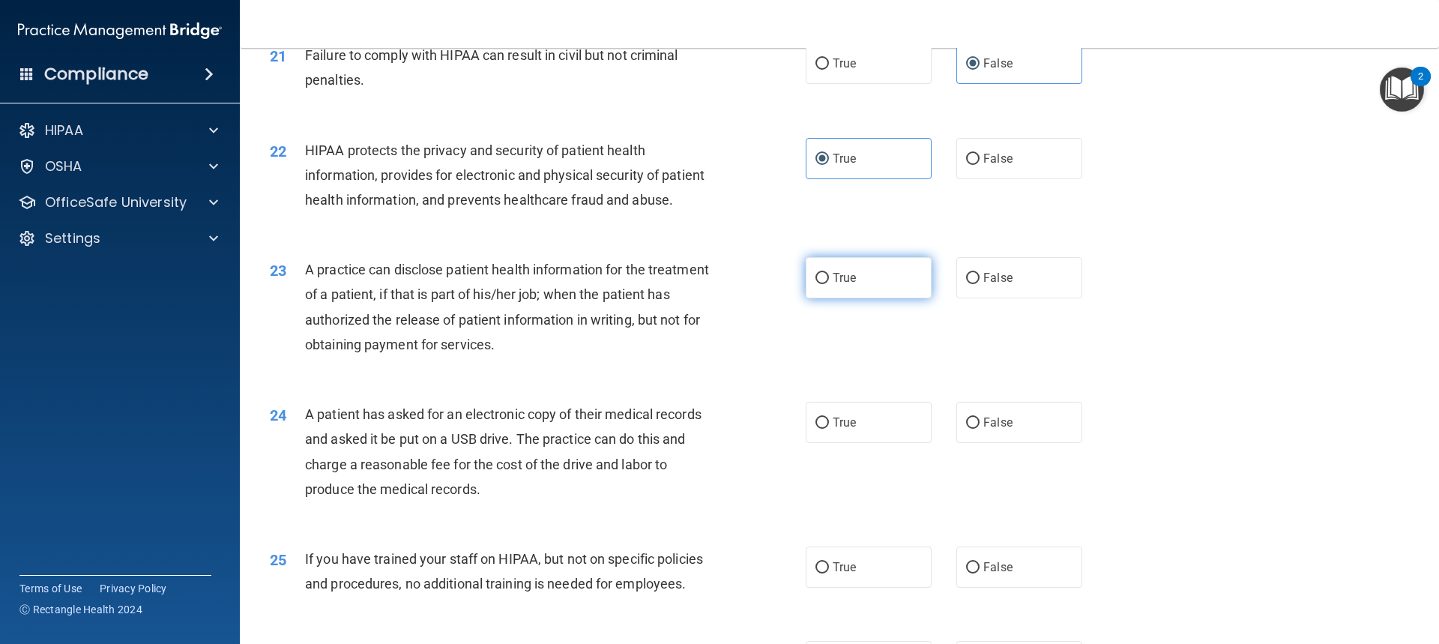
click at [838, 285] on span "True" at bounding box center [843, 277] width 23 height 14
click at [829, 284] on input "True" at bounding box center [821, 278] width 13 height 11
radio input "true"
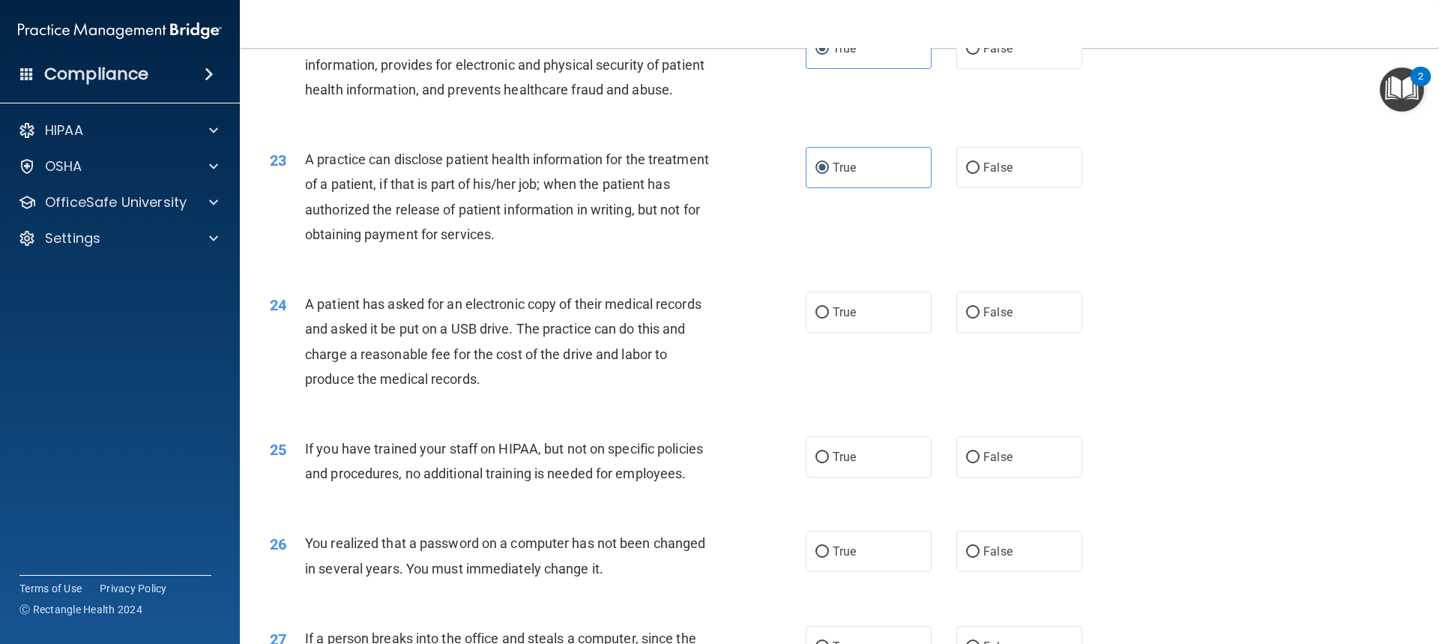
scroll to position [2378, 0]
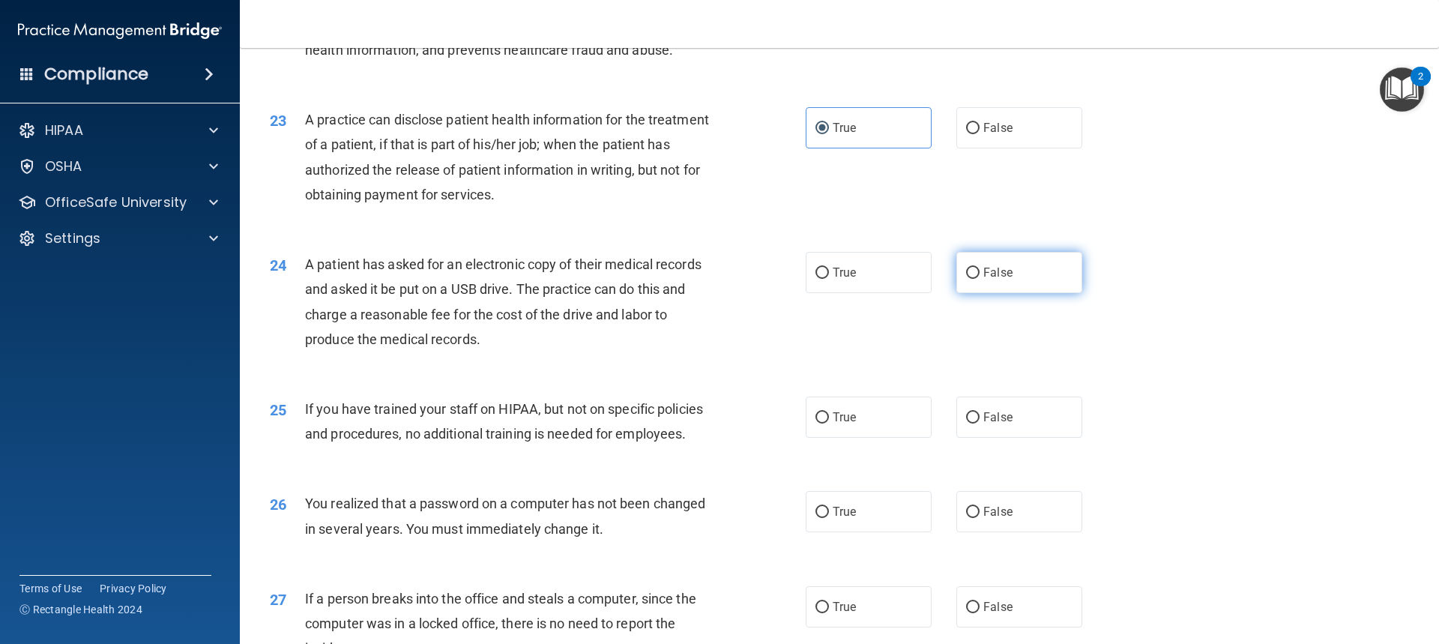
click at [1017, 293] on label "False" at bounding box center [1019, 272] width 126 height 41
click at [979, 279] on input "False" at bounding box center [972, 272] width 13 height 11
radio input "true"
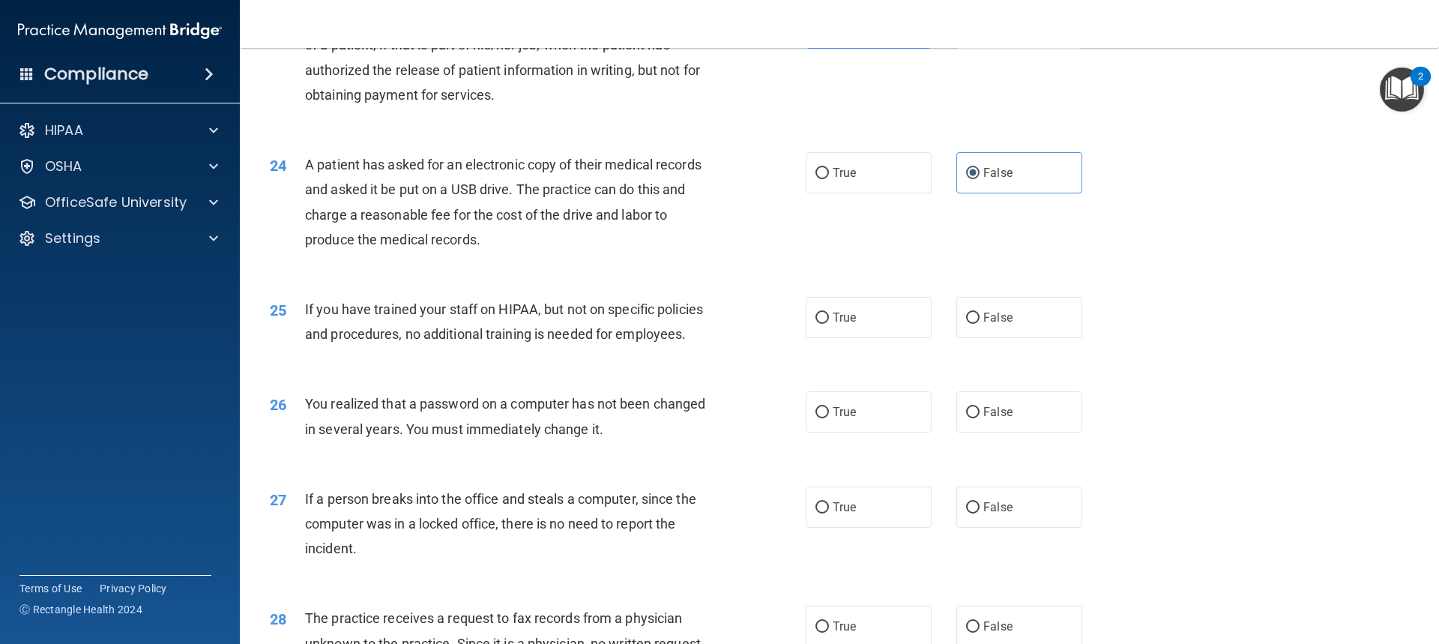
scroll to position [2528, 0]
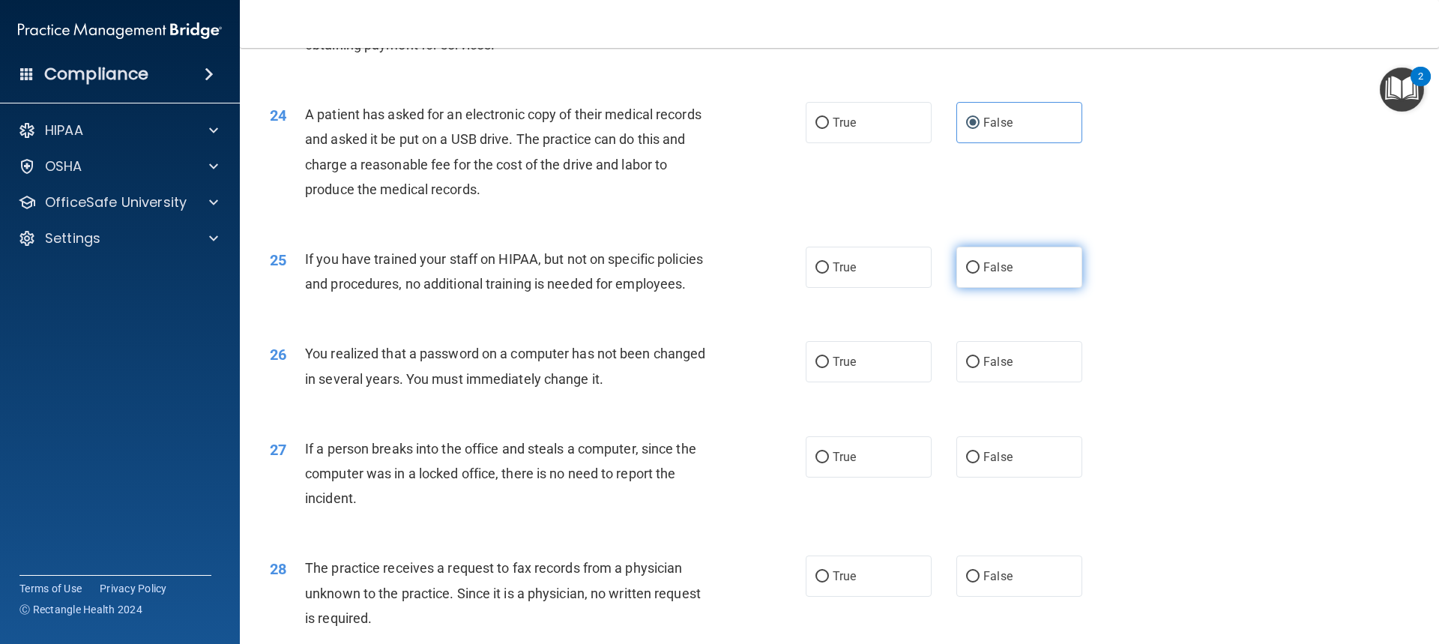
click at [966, 273] on input "False" at bounding box center [972, 267] width 13 height 11
radio input "true"
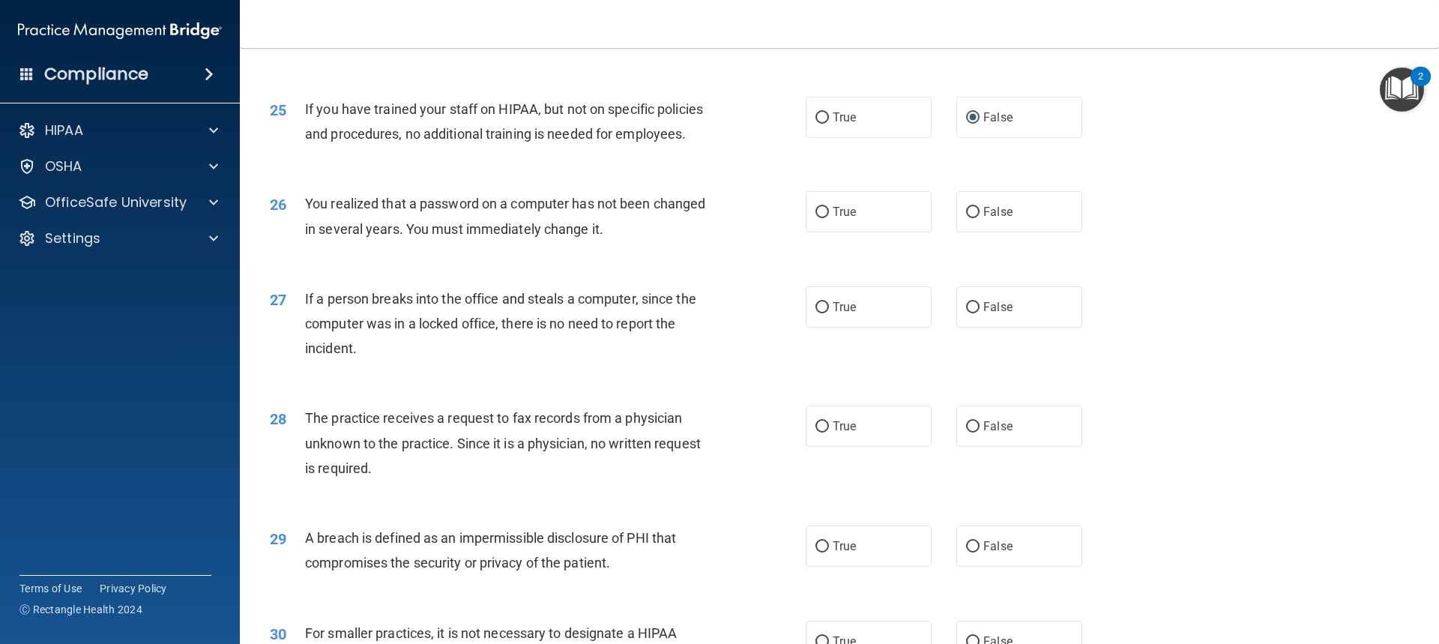
scroll to position [2603, 0]
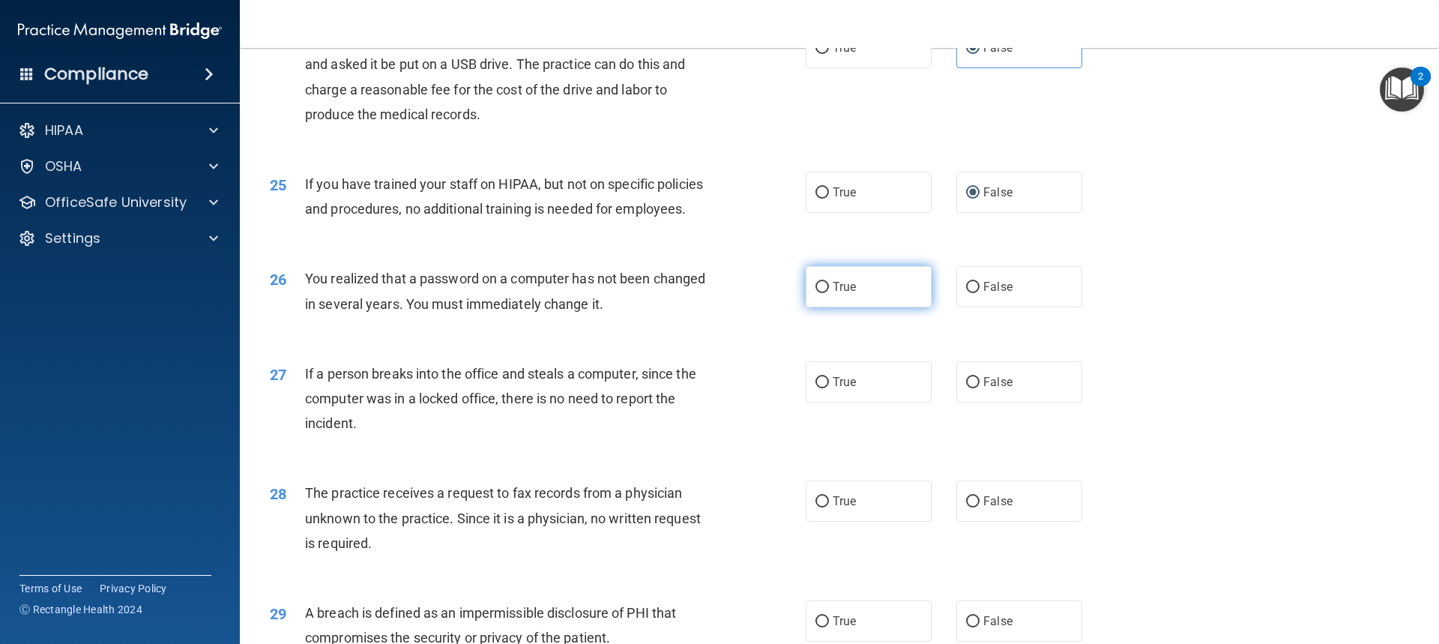
click at [850, 307] on label "True" at bounding box center [868, 286] width 126 height 41
click at [829, 293] on input "True" at bounding box center [821, 287] width 13 height 11
radio input "true"
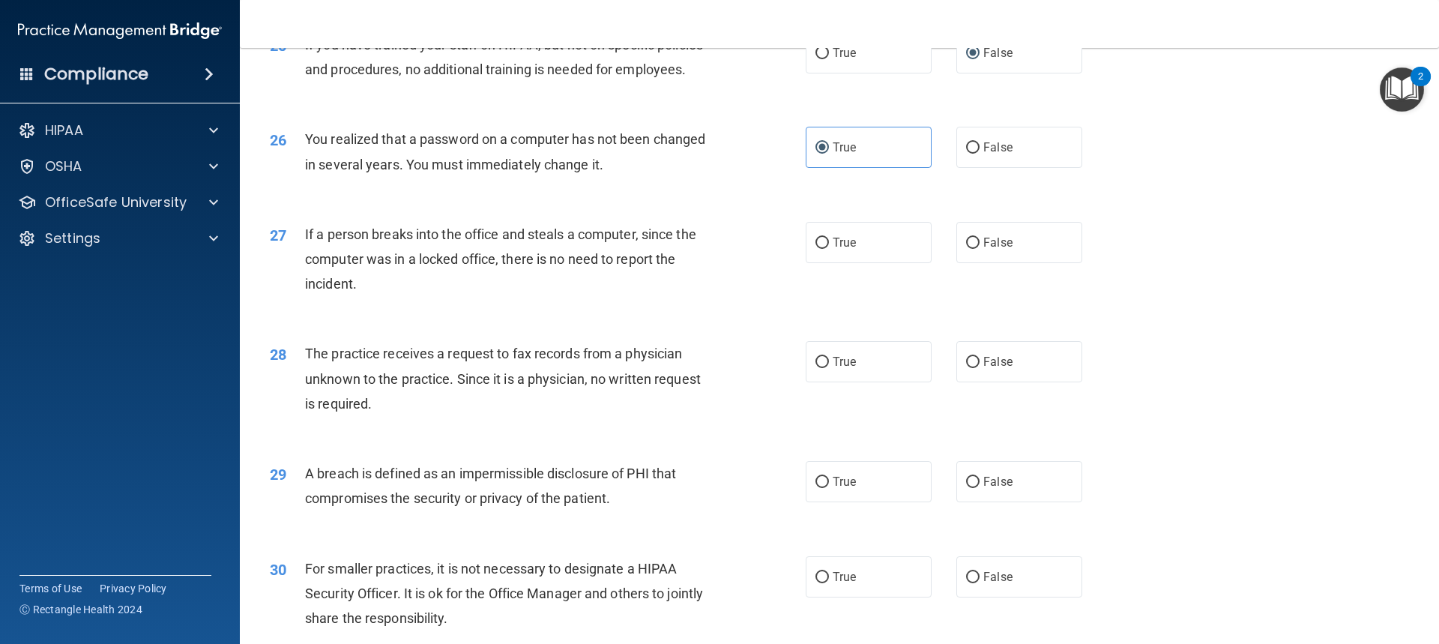
scroll to position [2753, 0]
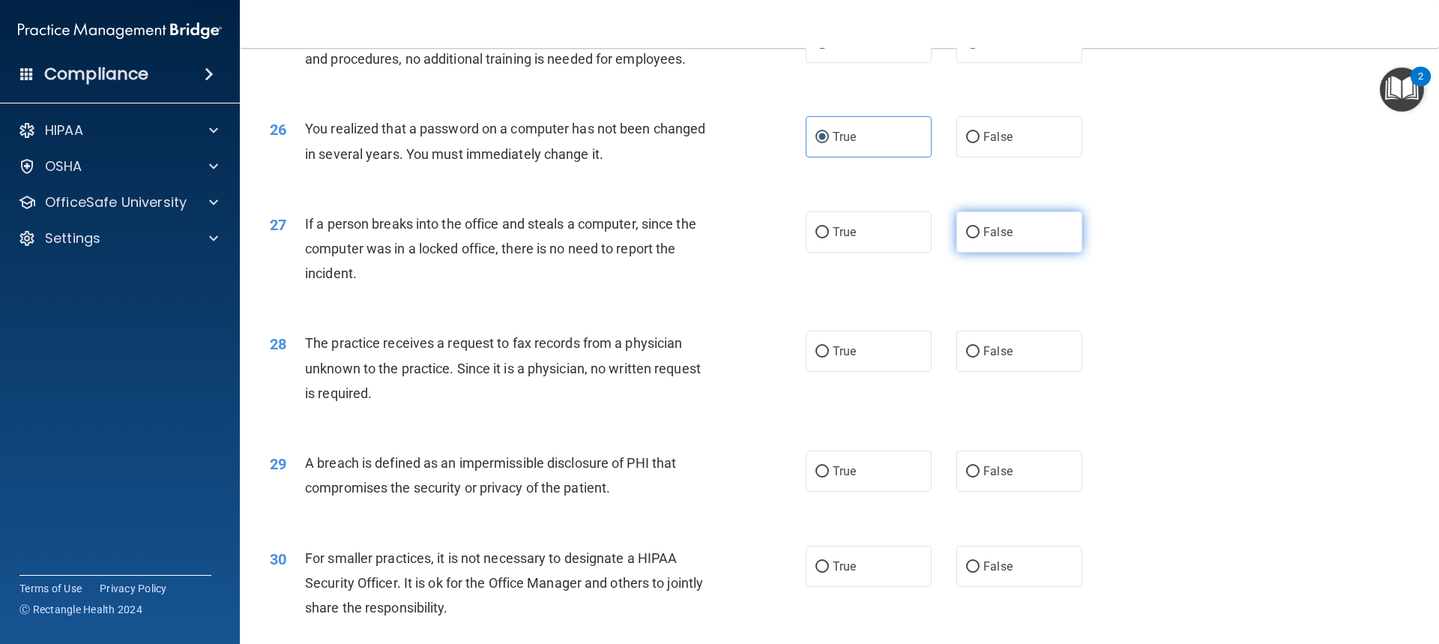
click at [1006, 252] on label "False" at bounding box center [1019, 231] width 126 height 41
click at [979, 238] on input "False" at bounding box center [972, 232] width 13 height 11
radio input "true"
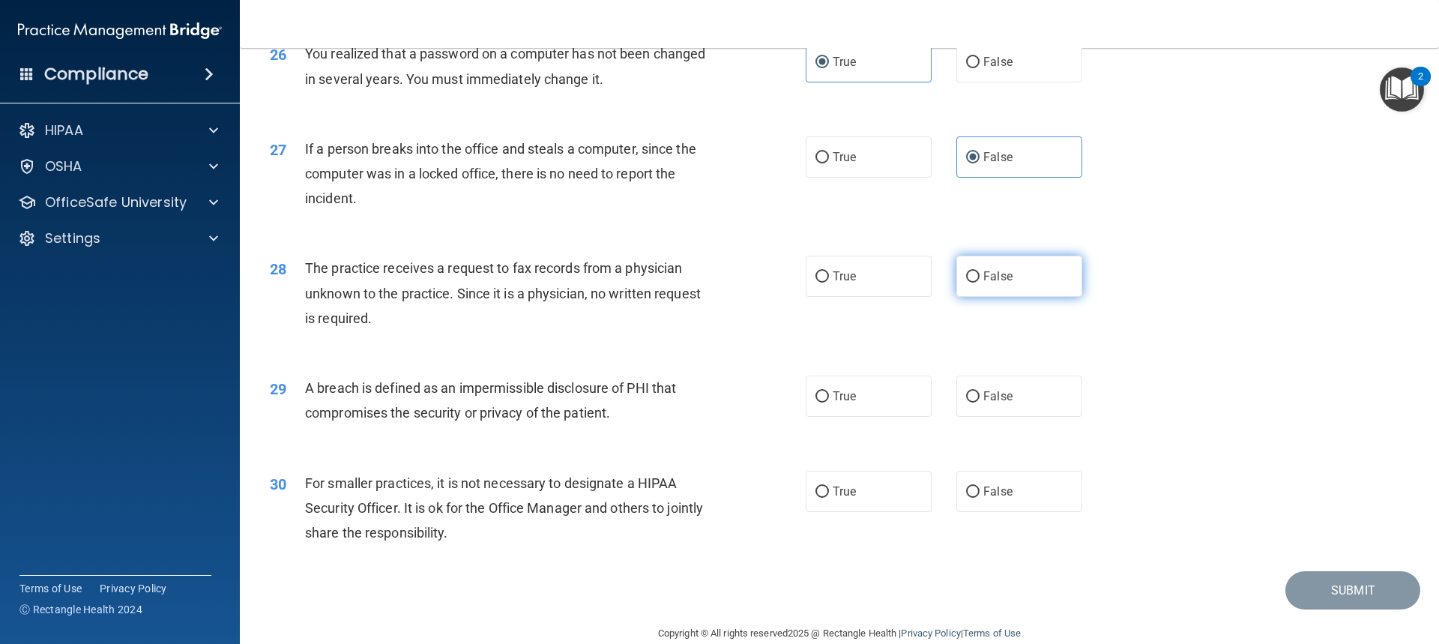
click at [1010, 297] on label "False" at bounding box center [1019, 275] width 126 height 41
click at [979, 282] on input "False" at bounding box center [972, 276] width 13 height 11
radio input "true"
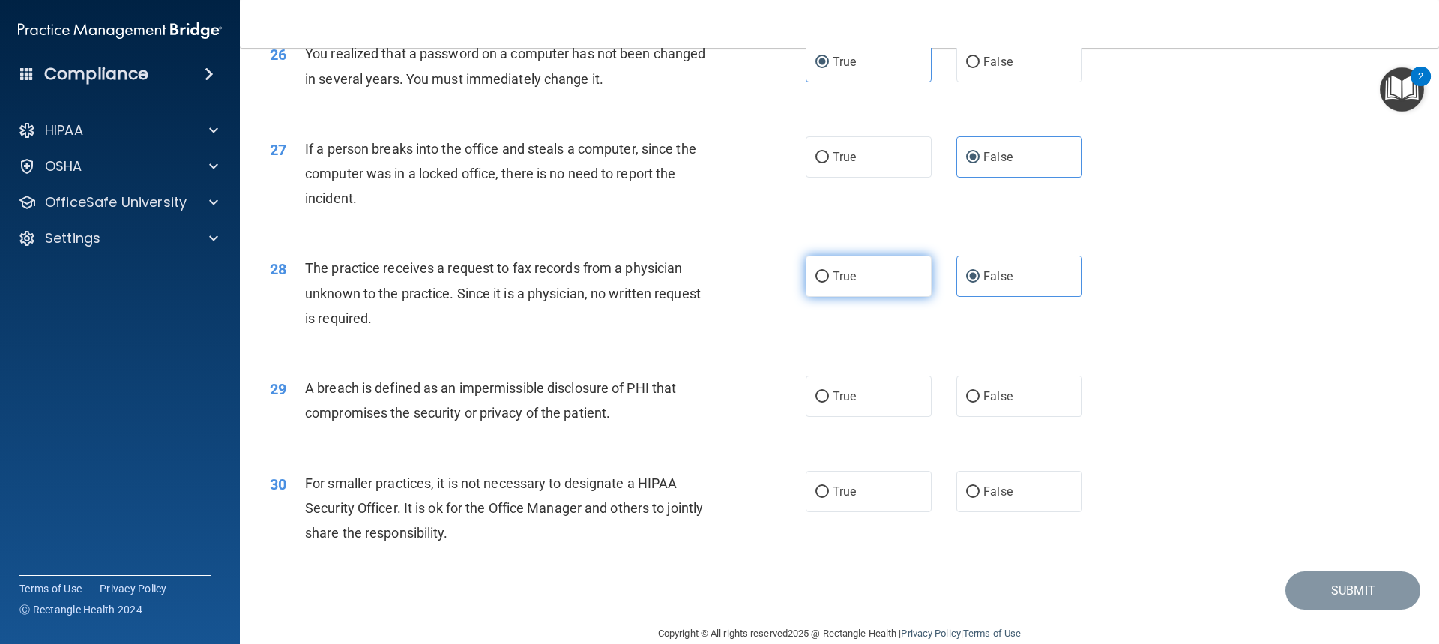
click at [839, 283] on span "True" at bounding box center [843, 276] width 23 height 14
click at [829, 282] on input "True" at bounding box center [821, 276] width 13 height 11
radio input "true"
radio input "false"
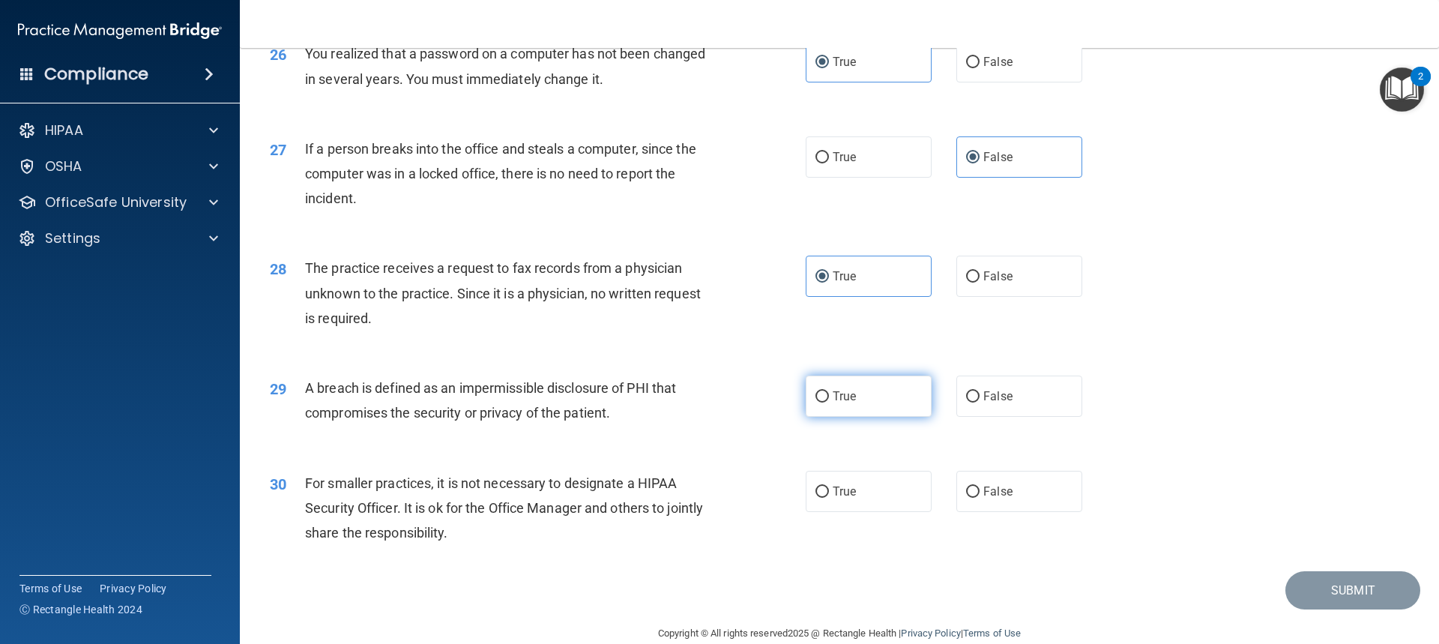
click at [890, 417] on label "True" at bounding box center [868, 395] width 126 height 41
click at [829, 402] on input "True" at bounding box center [821, 396] width 13 height 11
radio input "true"
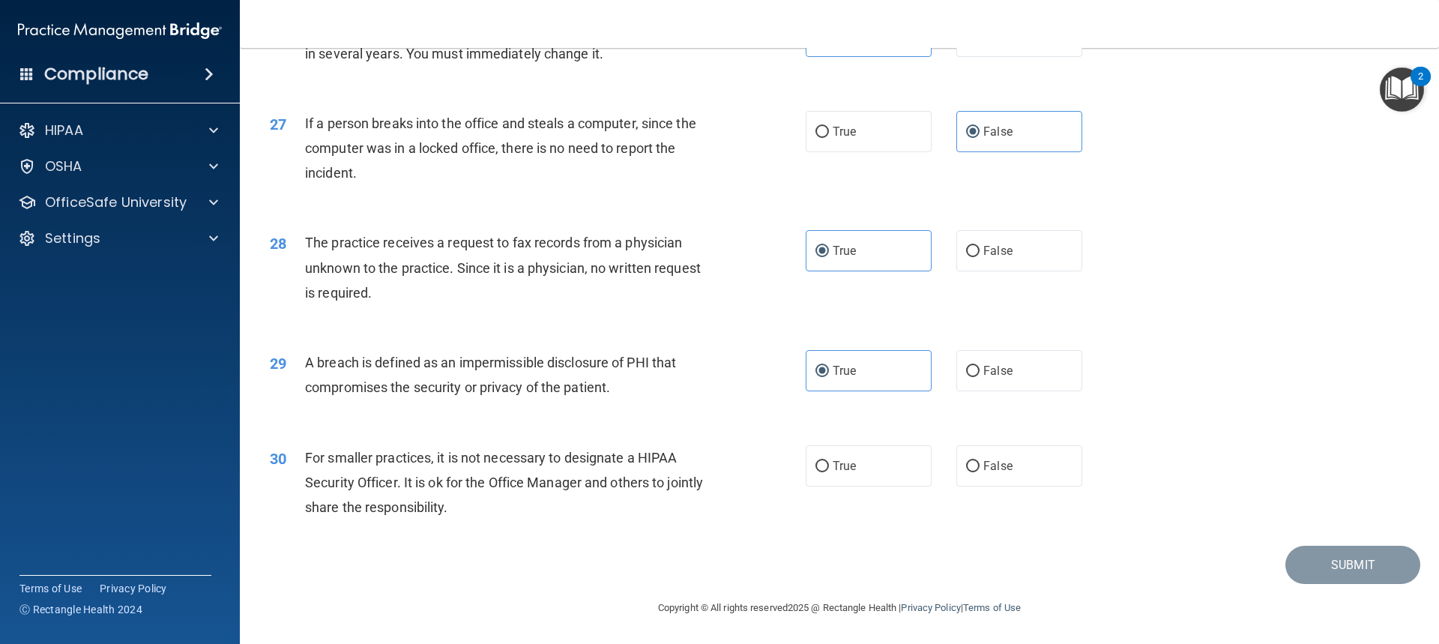
scroll to position [2903, 0]
click at [1054, 452] on label "False" at bounding box center [1019, 465] width 126 height 41
click at [979, 461] on input "False" at bounding box center [972, 466] width 13 height 11
radio input "true"
click at [1050, 261] on label "False" at bounding box center [1019, 250] width 126 height 41
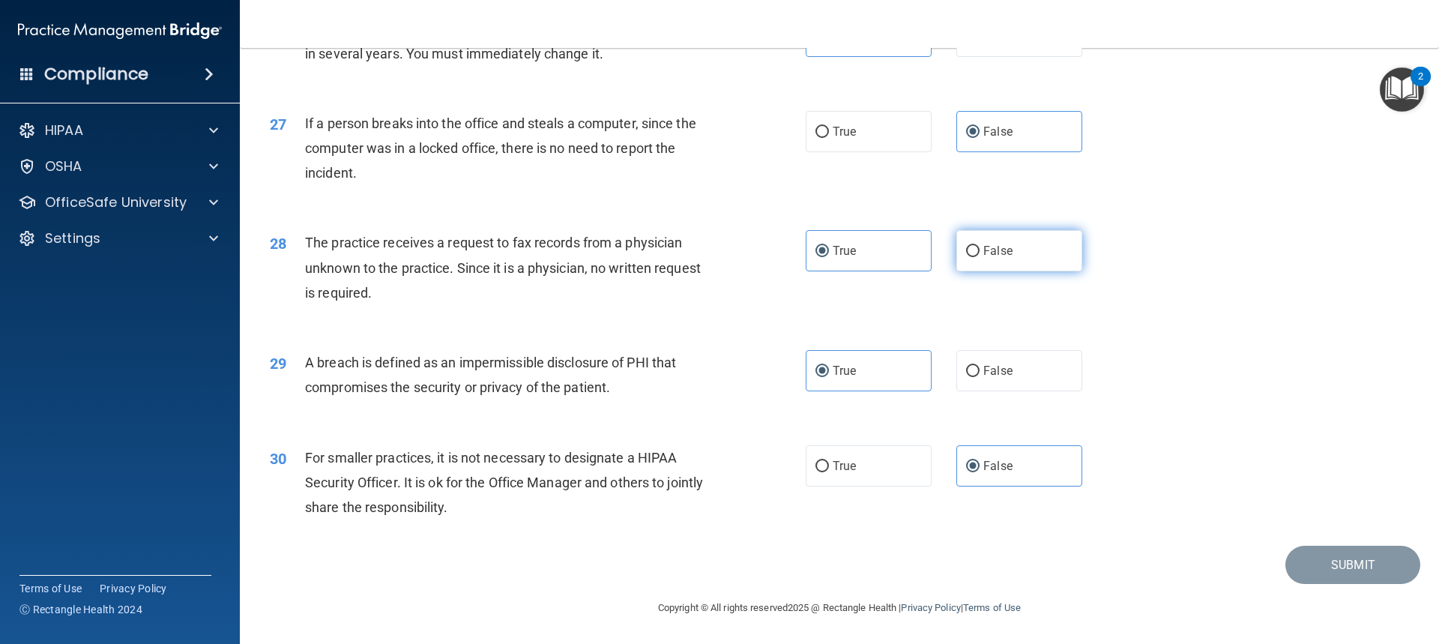
click at [979, 257] on input "False" at bounding box center [972, 251] width 13 height 11
radio input "true"
radio input "false"
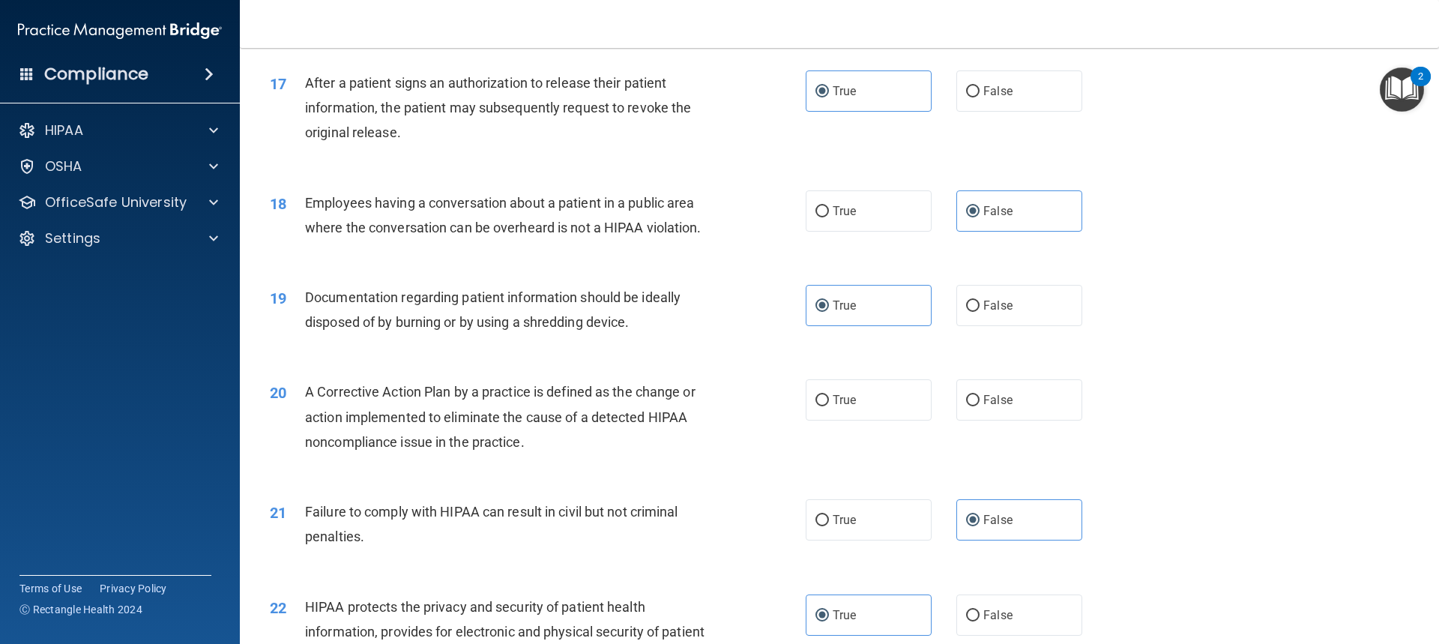
scroll to position [1779, 0]
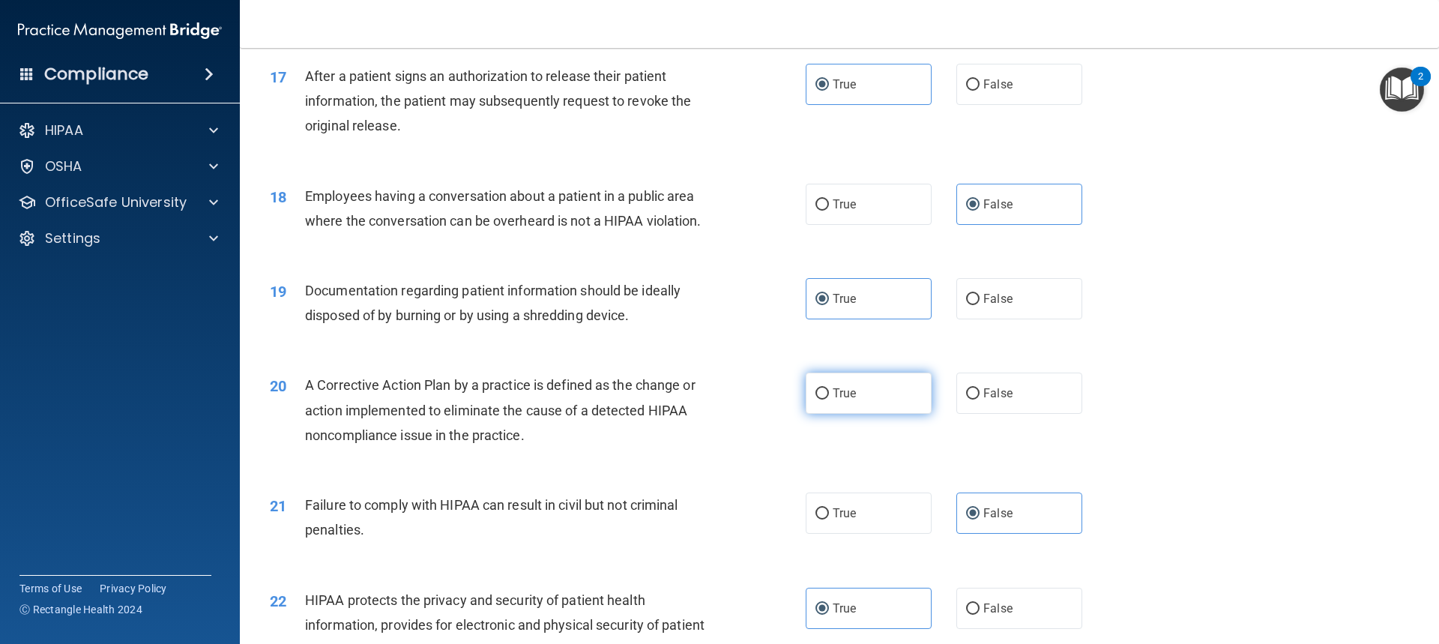
click at [865, 414] on label "True" at bounding box center [868, 392] width 126 height 41
click at [829, 399] on input "True" at bounding box center [821, 393] width 13 height 11
radio input "true"
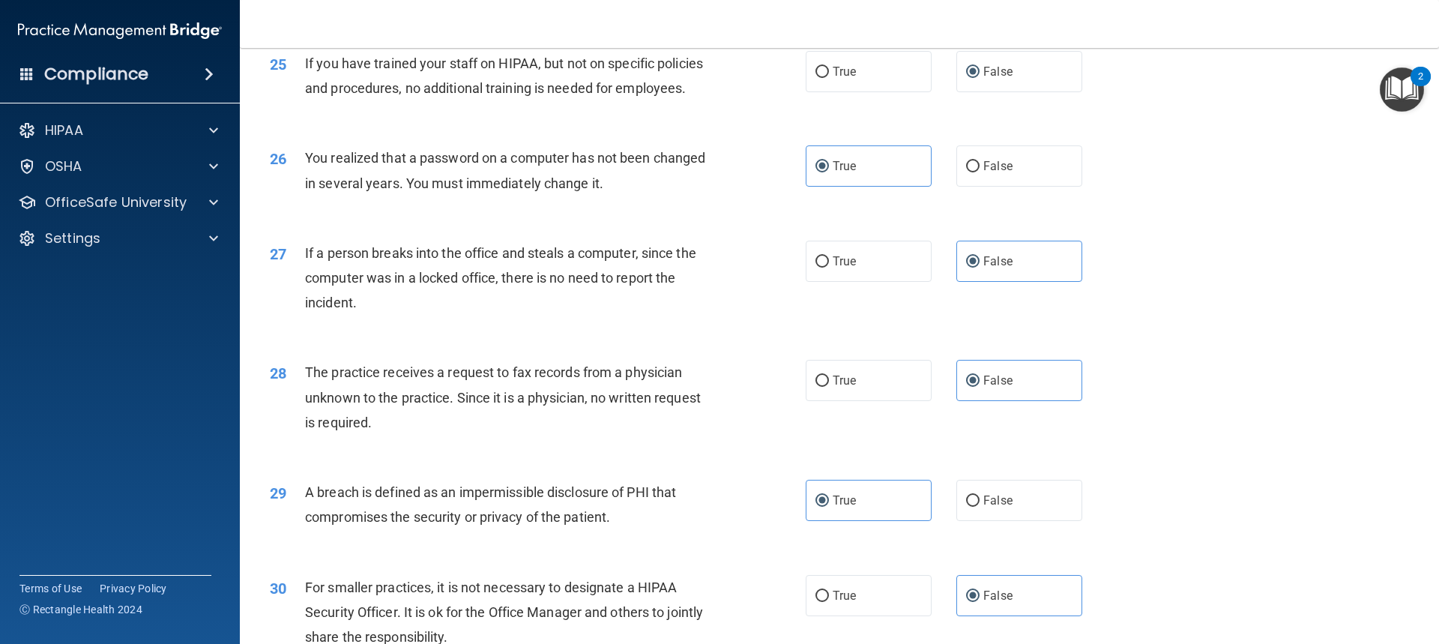
scroll to position [2903, 0]
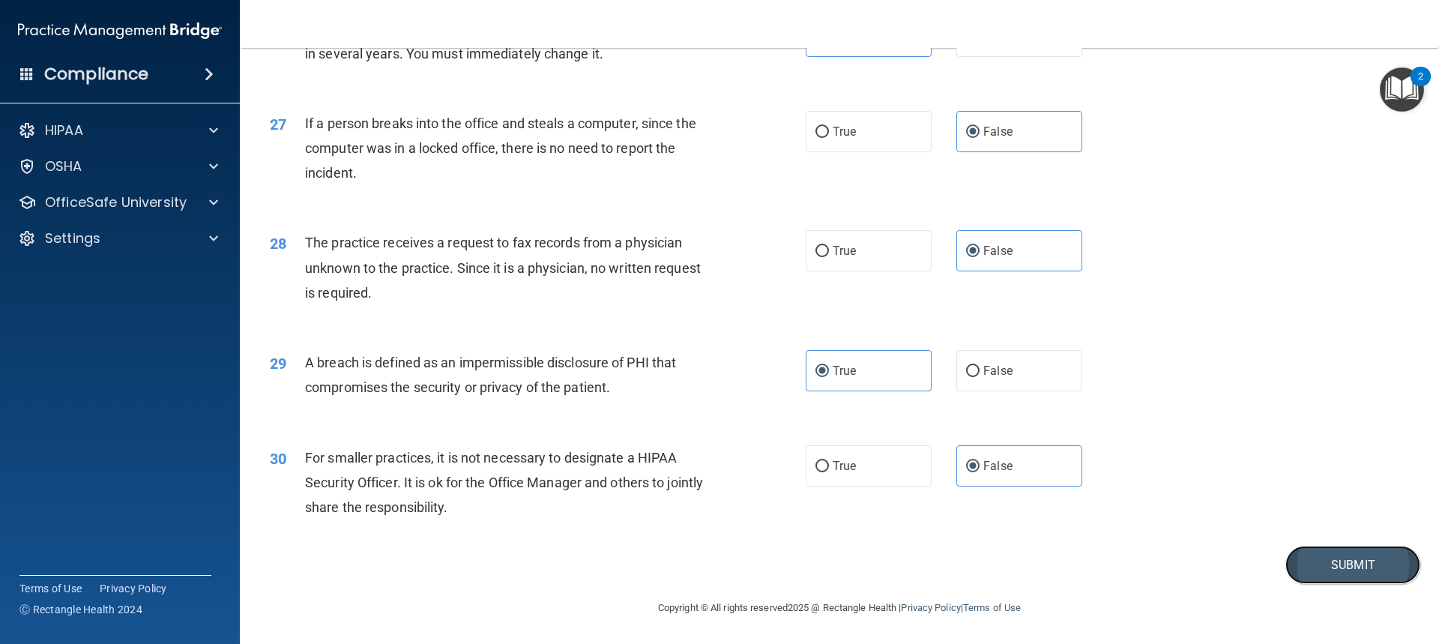
click at [1335, 569] on button "Submit" at bounding box center [1352, 564] width 135 height 38
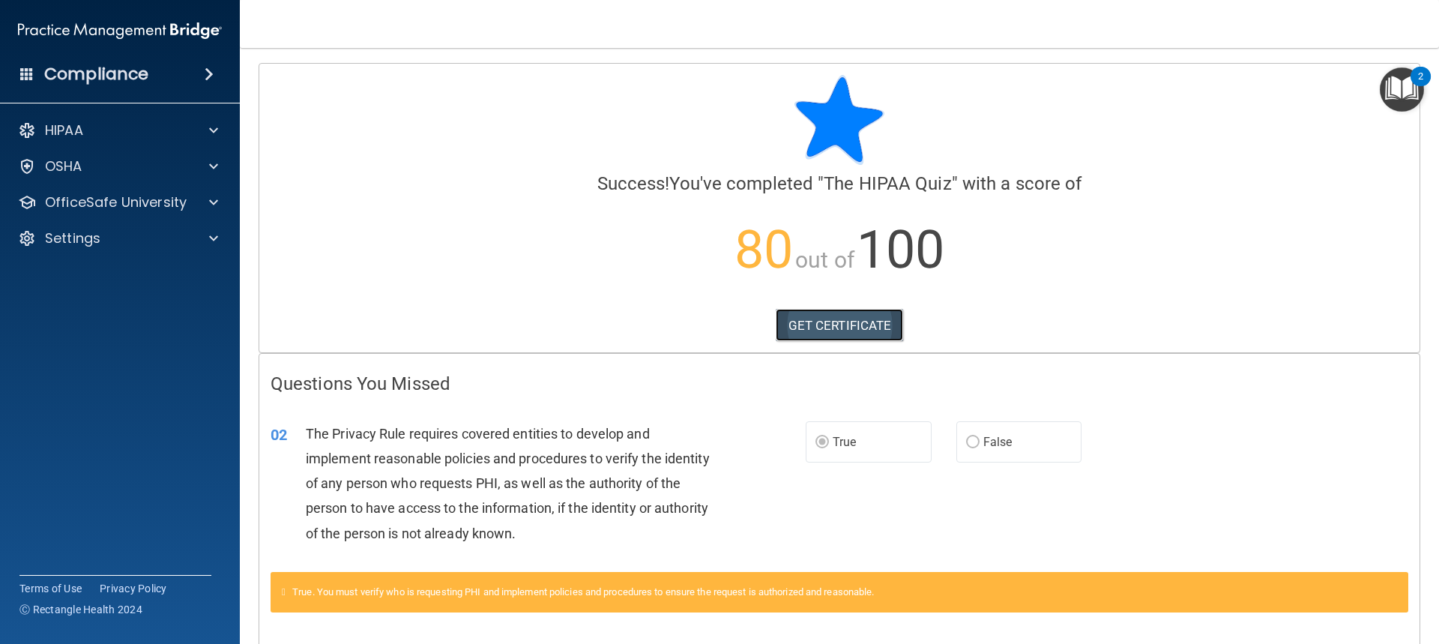
click at [857, 329] on link "GET CERTIFICATE" at bounding box center [839, 325] width 128 height 33
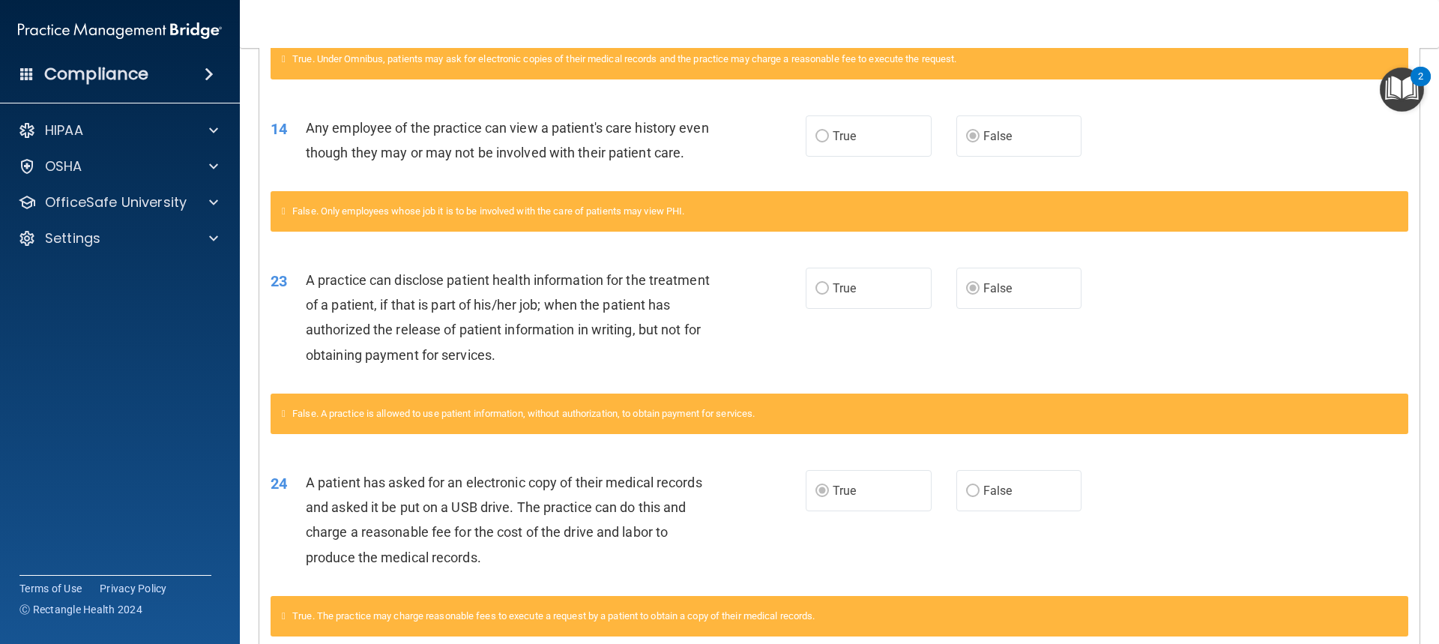
scroll to position [569, 0]
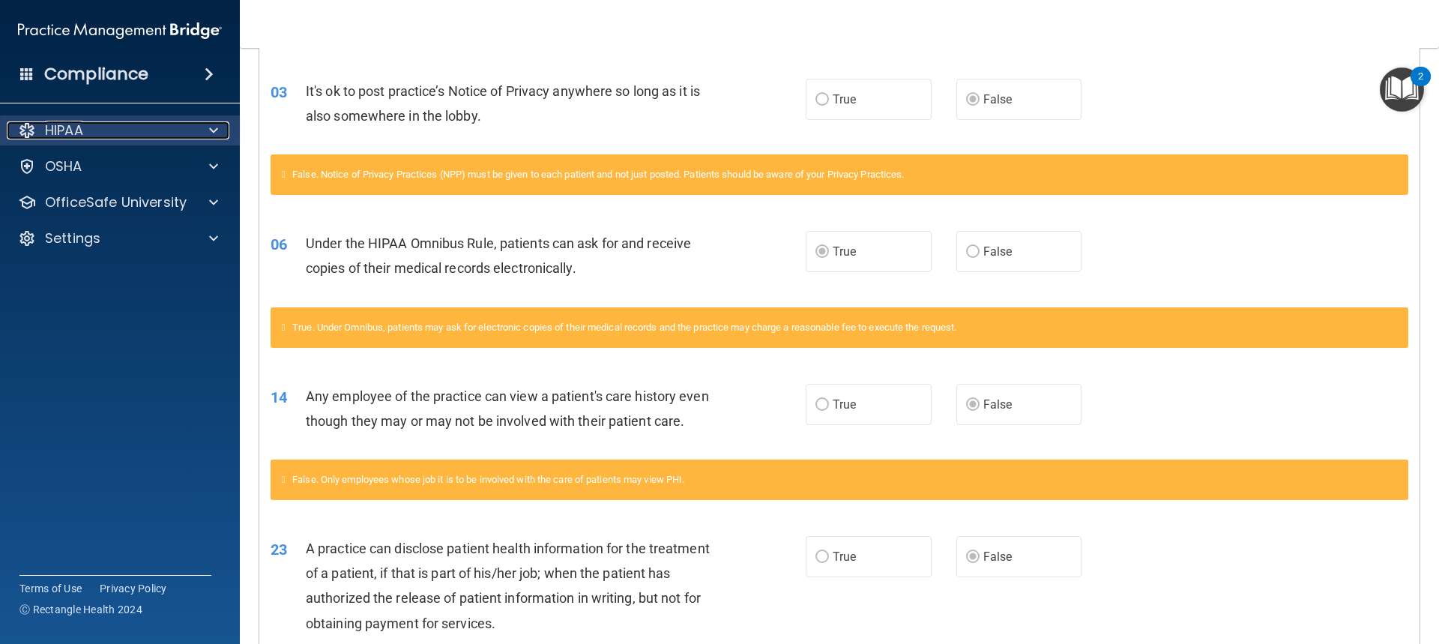
click at [171, 129] on div "HIPAA" at bounding box center [100, 130] width 186 height 18
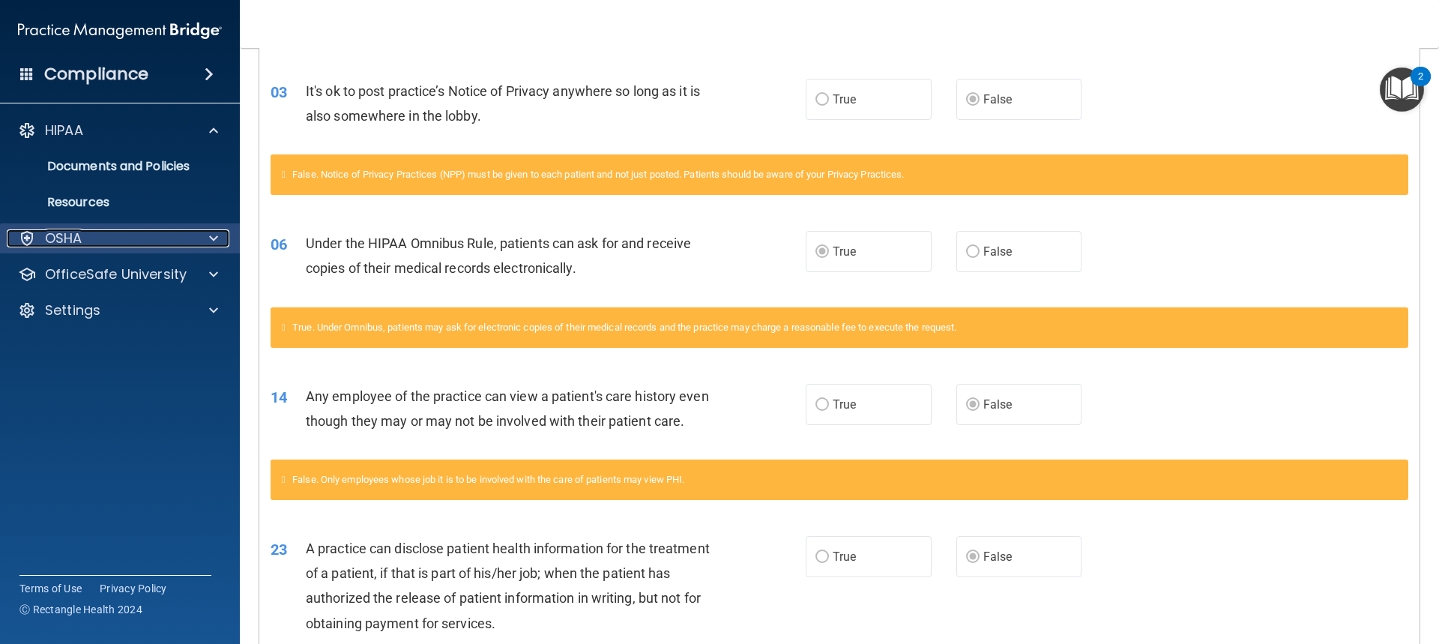
click at [167, 238] on div "OSHA" at bounding box center [100, 238] width 186 height 18
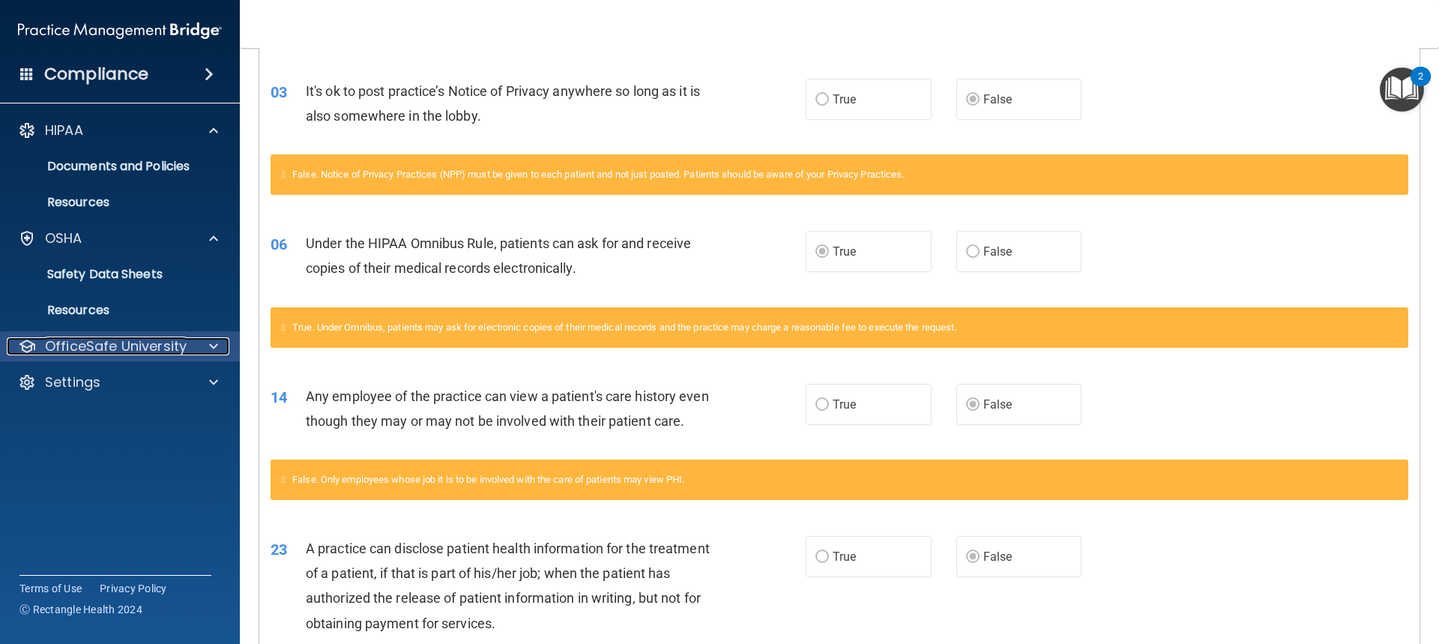
click at [165, 345] on p "OfficeSafe University" at bounding box center [116, 346] width 142 height 18
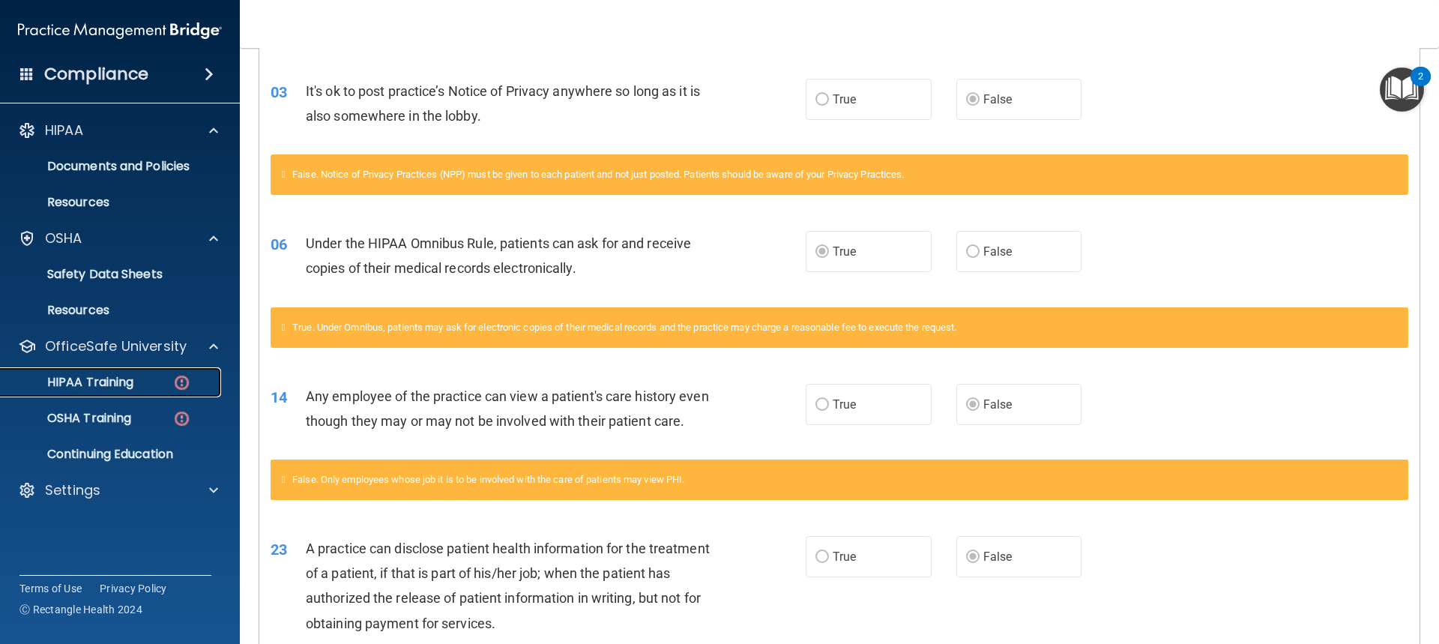
click at [169, 377] on div "HIPAA Training" at bounding box center [112, 382] width 205 height 15
